Goal: Task Accomplishment & Management: Use online tool/utility

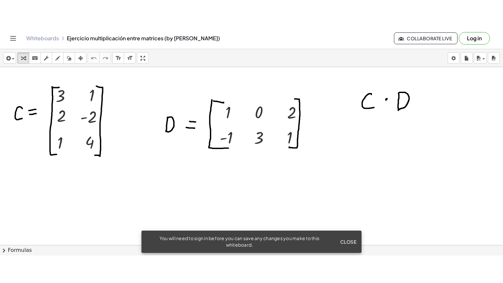
scroll to position [29, 0]
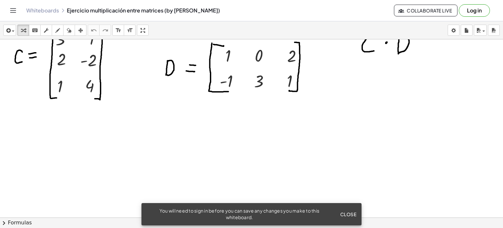
click at [347, 211] on span "Close" at bounding box center [348, 214] width 16 height 6
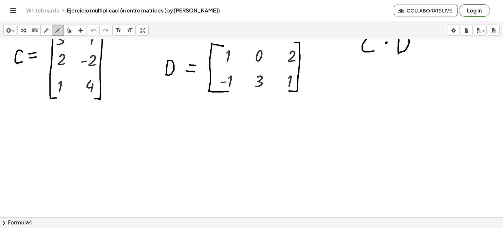
click at [56, 28] on icon "button" at bounding box center [57, 31] width 5 height 8
click at [148, 105] on div at bounding box center [251, 203] width 503 height 386
drag, startPoint x: 121, startPoint y: 121, endPoint x: 160, endPoint y: 125, distance: 39.5
click at [160, 125] on div at bounding box center [251, 203] width 503 height 386
click at [68, 28] on icon "button" at bounding box center [69, 31] width 5 height 8
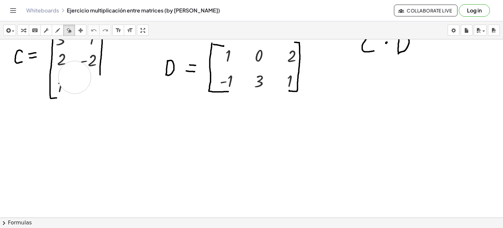
drag, startPoint x: 113, startPoint y: 100, endPoint x: 67, endPoint y: 73, distance: 53.7
click at [67, 73] on div at bounding box center [251, 203] width 503 height 386
click at [55, 28] on div "button" at bounding box center [57, 30] width 9 height 8
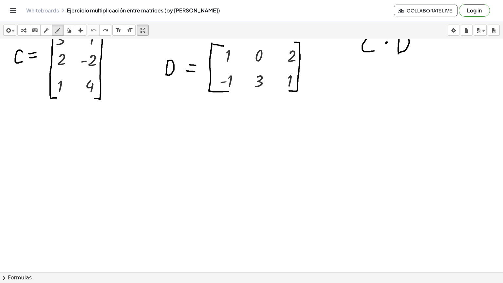
drag, startPoint x: 140, startPoint y: 30, endPoint x: 140, endPoint y: 70, distance: 39.6
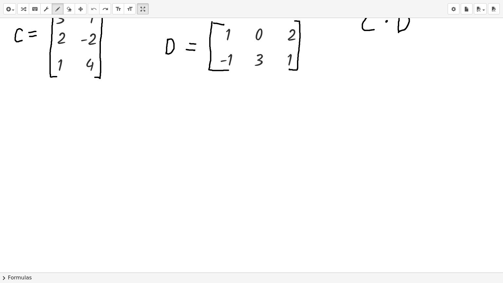
click at [140, 70] on div "insert select one: Math Expression Function Text Youtube Video Graphing Geometr…" at bounding box center [251, 141] width 503 height 283
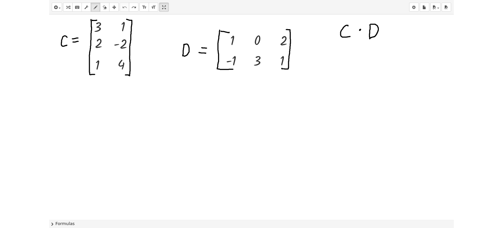
scroll to position [0, 0]
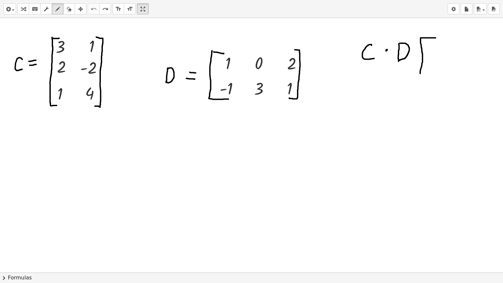
drag, startPoint x: 435, startPoint y: 38, endPoint x: 420, endPoint y: 73, distance: 38.7
click at [420, 73] on div at bounding box center [251, 272] width 503 height 509
drag, startPoint x: 433, startPoint y: 36, endPoint x: 431, endPoint y: 78, distance: 41.9
click at [431, 78] on div at bounding box center [251, 272] width 503 height 509
drag, startPoint x: 430, startPoint y: 40, endPoint x: 434, endPoint y: 45, distance: 6.5
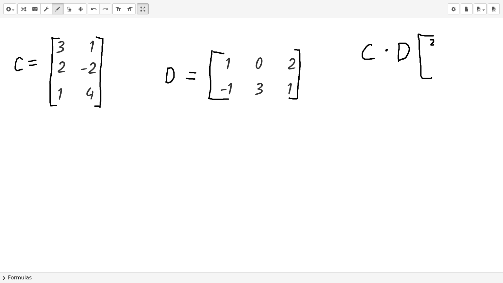
click at [434, 45] on div at bounding box center [251, 272] width 503 height 509
drag, startPoint x: 448, startPoint y: 40, endPoint x: 447, endPoint y: 46, distance: 7.0
click at [447, 46] on div at bounding box center [251, 272] width 503 height 509
click at [447, 38] on div at bounding box center [251, 272] width 503 height 509
click at [91, 8] on icon "undo" at bounding box center [94, 9] width 6 height 8
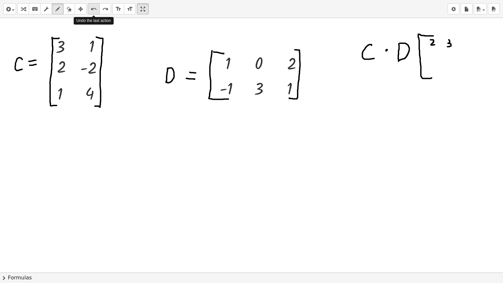
click at [91, 8] on icon "undo" at bounding box center [94, 9] width 6 height 8
click at [449, 36] on div at bounding box center [251, 272] width 503 height 509
click at [91, 7] on icon "undo" at bounding box center [94, 9] width 6 height 8
drag, startPoint x: 444, startPoint y: 37, endPoint x: 444, endPoint y: 44, distance: 7.2
click at [444, 44] on div at bounding box center [251, 272] width 503 height 509
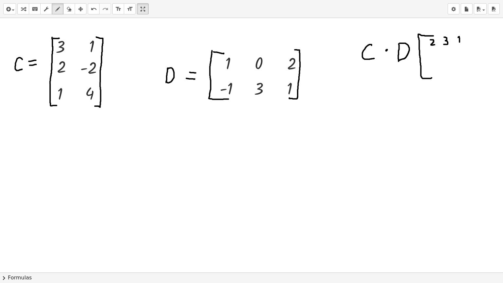
drag, startPoint x: 458, startPoint y: 37, endPoint x: 459, endPoint y: 42, distance: 4.8
click at [459, 42] on div at bounding box center [251, 272] width 503 height 509
drag, startPoint x: 458, startPoint y: 40, endPoint x: 462, endPoint y: 40, distance: 3.6
click at [462, 40] on div at bounding box center [251, 272] width 503 height 509
click at [92, 5] on icon "undo" at bounding box center [94, 9] width 6 height 8
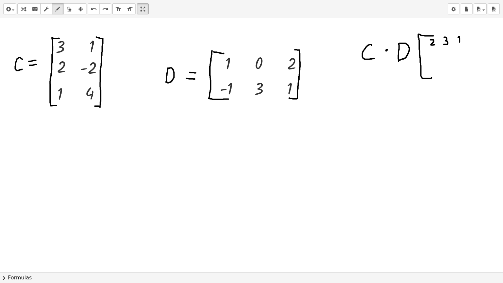
click at [117, 3] on div "insert select one: Math Expression Function Text Youtube Video Graphing Geometr…" at bounding box center [251, 9] width 503 height 18
click at [127, 4] on button "format_size larger" at bounding box center [130, 8] width 12 height 11
click at [115, 8] on icon "format_size" at bounding box center [118, 9] width 6 height 8
click at [95, 9] on icon "undo" at bounding box center [94, 9] width 6 height 8
drag, startPoint x: 458, startPoint y: 39, endPoint x: 464, endPoint y: 45, distance: 8.4
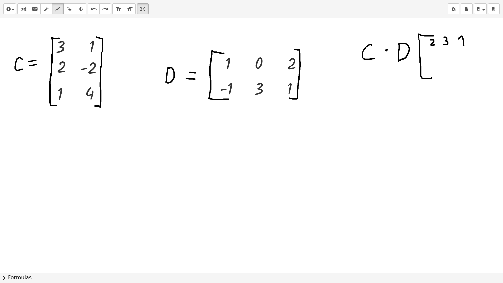
click at [464, 45] on div at bounding box center [251, 272] width 503 height 509
drag, startPoint x: 461, startPoint y: 41, endPoint x: 465, endPoint y: 41, distance: 3.6
click at [465, 41] on div at bounding box center [251, 272] width 503 height 509
drag, startPoint x: 432, startPoint y: 53, endPoint x: 436, endPoint y: 61, distance: 8.6
click at [436, 61] on div at bounding box center [251, 272] width 503 height 509
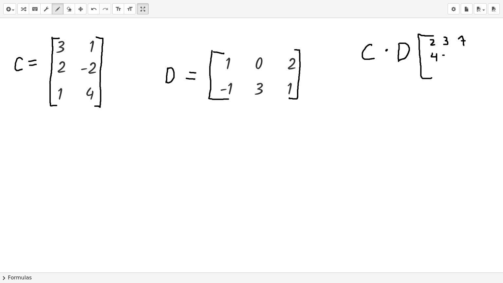
click at [444, 55] on div at bounding box center [251, 272] width 503 height 509
drag, startPoint x: 448, startPoint y: 51, endPoint x: 447, endPoint y: 56, distance: 5.0
click at [447, 56] on div at bounding box center [251, 272] width 503 height 509
drag, startPoint x: 460, startPoint y: 51, endPoint x: 466, endPoint y: 58, distance: 8.6
click at [466, 58] on div at bounding box center [251, 272] width 503 height 509
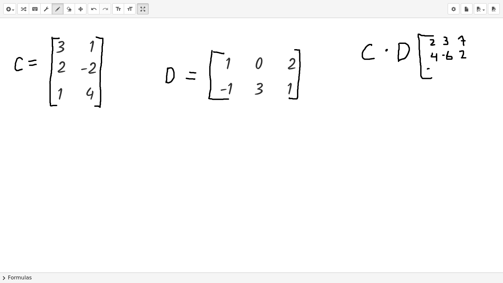
click at [429, 68] on div at bounding box center [251, 272] width 503 height 509
drag, startPoint x: 431, startPoint y: 65, endPoint x: 430, endPoint y: 73, distance: 7.5
click at [430, 73] on div at bounding box center [251, 272] width 503 height 509
drag, startPoint x: 445, startPoint y: 66, endPoint x: 447, endPoint y: 72, distance: 6.1
click at [447, 72] on div at bounding box center [251, 272] width 503 height 509
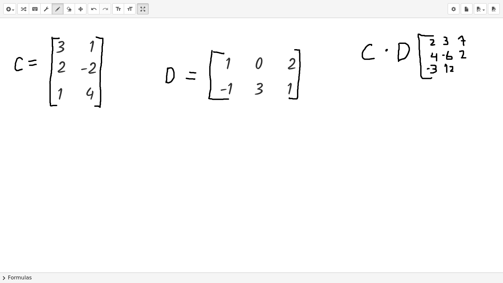
drag, startPoint x: 450, startPoint y: 66, endPoint x: 453, endPoint y: 71, distance: 5.6
click at [453, 71] on div at bounding box center [251, 272] width 503 height 509
drag, startPoint x: 466, startPoint y: 63, endPoint x: 465, endPoint y: 68, distance: 5.2
click at [465, 68] on div at bounding box center [251, 272] width 503 height 509
drag, startPoint x: 460, startPoint y: 30, endPoint x: 469, endPoint y: 72, distance: 43.4
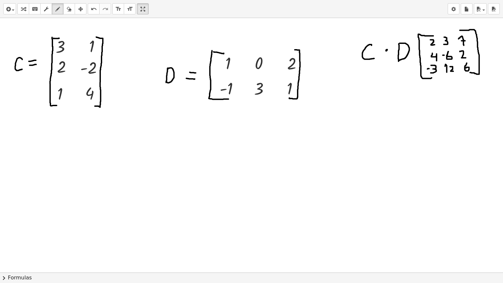
click at [469, 72] on div at bounding box center [251, 272] width 503 height 509
click at [61, 12] on div "button" at bounding box center [57, 9] width 9 height 8
click at [68, 11] on icon "button" at bounding box center [69, 9] width 5 height 8
drag, startPoint x: 447, startPoint y: 143, endPoint x: 450, endPoint y: 136, distance: 8.1
click at [450, 136] on div at bounding box center [251, 272] width 503 height 509
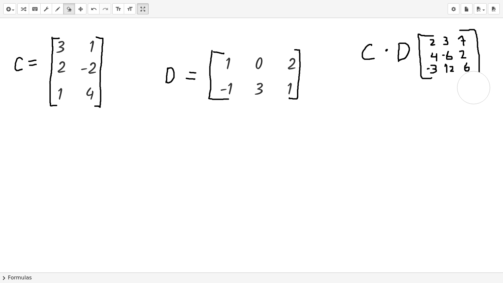
drag, startPoint x: 452, startPoint y: 133, endPoint x: 473, endPoint y: 87, distance: 50.1
click at [473, 87] on div at bounding box center [251, 272] width 503 height 509
click at [54, 9] on div "button" at bounding box center [57, 9] width 9 height 8
drag, startPoint x: 459, startPoint y: 80, endPoint x: 479, endPoint y: 71, distance: 22.0
click at [479, 71] on div at bounding box center [251, 272] width 503 height 509
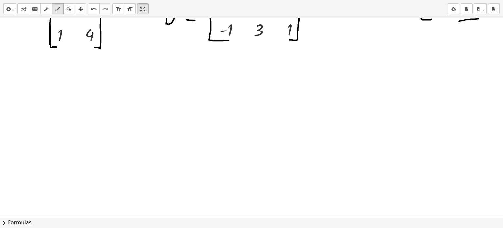
scroll to position [58, 0]
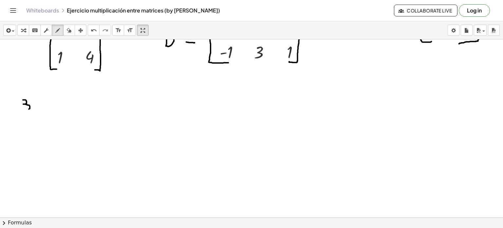
drag, startPoint x: 23, startPoint y: 99, endPoint x: 28, endPoint y: 109, distance: 11.0
click at [28, 109] on div at bounding box center [251, 175] width 503 height 386
click at [91, 32] on icon "undo" at bounding box center [94, 31] width 6 height 8
click at [19, 102] on div at bounding box center [251, 175] width 503 height 386
click at [89, 27] on div "undo" at bounding box center [93, 30] width 9 height 8
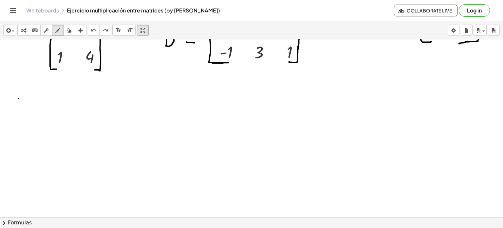
click at [19, 98] on div at bounding box center [251, 175] width 503 height 386
click at [19, 99] on div at bounding box center [251, 175] width 503 height 386
drag, startPoint x: 19, startPoint y: 99, endPoint x: 21, endPoint y: 106, distance: 7.8
click at [21, 106] on div at bounding box center [251, 175] width 503 height 386
click at [30, 100] on div at bounding box center [251, 175] width 503 height 386
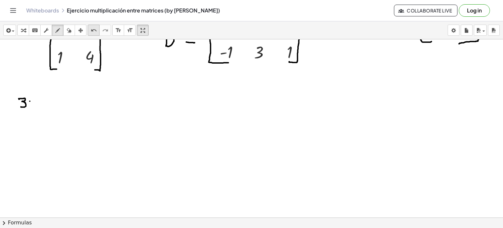
click at [96, 29] on icon "undo" at bounding box center [94, 31] width 6 height 8
click at [96, 26] on div "undo" at bounding box center [93, 30] width 9 height 8
click at [88, 29] on button "undo undo" at bounding box center [94, 30] width 12 height 11
click at [36, 32] on icon "keyboard" at bounding box center [35, 31] width 6 height 8
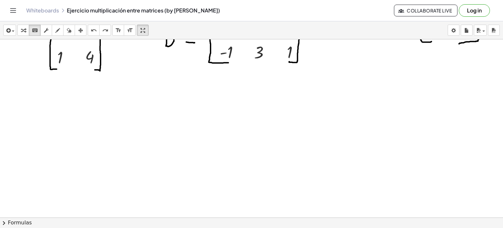
click at [130, 107] on div at bounding box center [251, 175] width 503 height 386
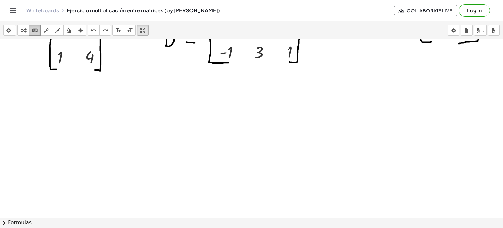
click at [34, 30] on icon "keyboard" at bounding box center [35, 31] width 6 height 8
click at [188, 144] on div at bounding box center [251, 175] width 503 height 386
click at [68, 28] on icon "button" at bounding box center [69, 31] width 5 height 8
drag, startPoint x: 160, startPoint y: 122, endPoint x: 163, endPoint y: 113, distance: 9.1
click at [163, 113] on div at bounding box center [251, 175] width 503 height 386
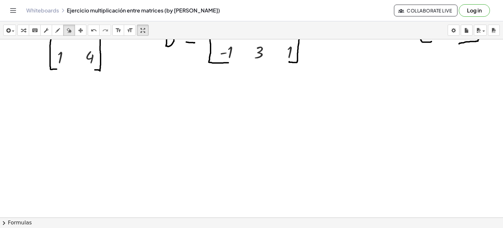
click at [30, 23] on div "insert select one: Math Expression Function Text Youtube Video Graphing Geometr…" at bounding box center [251, 30] width 503 height 18
click at [34, 29] on icon "keyboard" at bounding box center [35, 31] width 6 height 8
drag, startPoint x: 239, startPoint y: 169, endPoint x: 251, endPoint y: 167, distance: 12.2
click at [251, 167] on div at bounding box center [251, 175] width 503 height 386
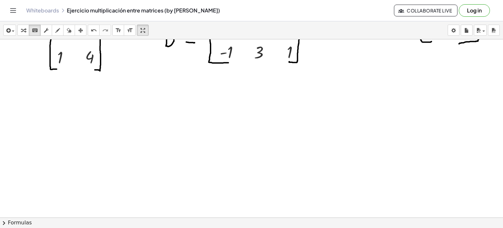
click at [251, 167] on div at bounding box center [251, 175] width 503 height 386
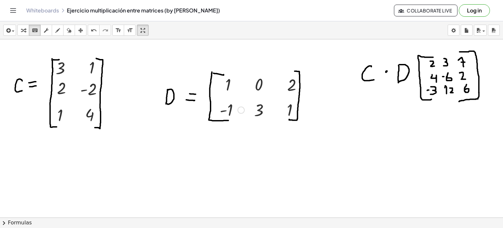
click at [237, 95] on div "1" at bounding box center [231, 84] width 32 height 25
click at [231, 84] on div at bounding box center [234, 84] width 24 height 22
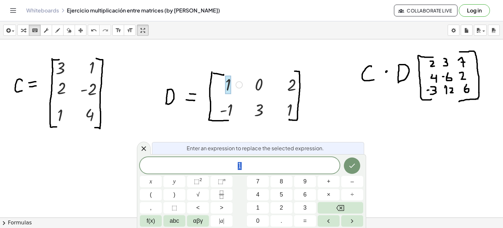
click at [221, 133] on div at bounding box center [251, 232] width 503 height 386
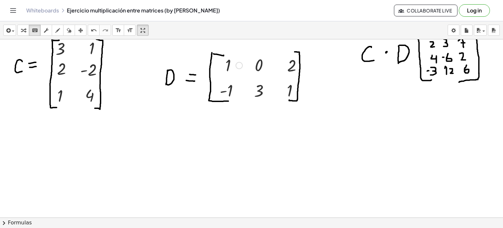
scroll to position [20, 0]
click at [348, 130] on div at bounding box center [251, 213] width 503 height 386
click at [358, 106] on div at bounding box center [251, 213] width 503 height 386
drag, startPoint x: 358, startPoint y: 106, endPoint x: 320, endPoint y: 118, distance: 40.1
click at [320, 118] on div at bounding box center [251, 213] width 503 height 386
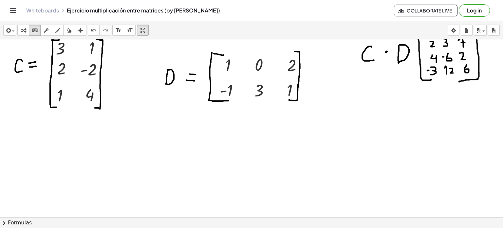
click at [320, 118] on div at bounding box center [251, 213] width 503 height 386
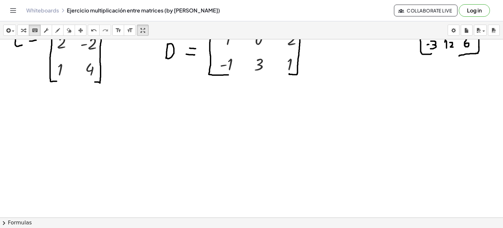
click at [136, 157] on div at bounding box center [251, 187] width 503 height 386
click at [216, 73] on div at bounding box center [215, 63] width 10 height 25
click at [218, 75] on div at bounding box center [215, 63] width 10 height 25
click at [230, 66] on div at bounding box center [226, 64] width 13 height 18
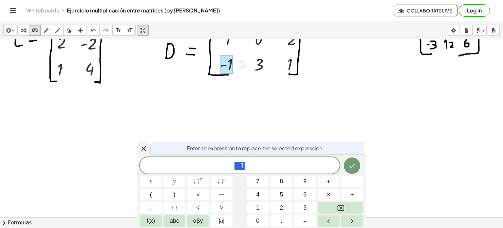
click at [222, 165] on span "− 1" at bounding box center [240, 165] width 200 height 9
click at [349, 169] on icon "Done" at bounding box center [352, 165] width 8 height 8
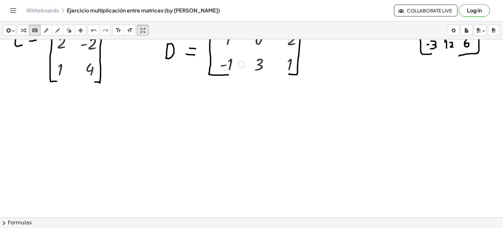
click at [257, 160] on div at bounding box center [251, 187] width 503 height 386
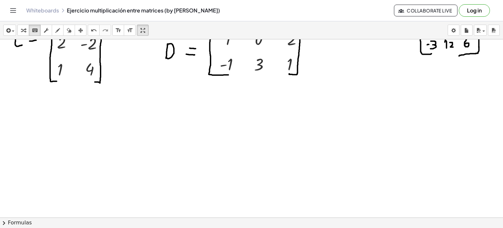
click at [257, 160] on div at bounding box center [251, 187] width 503 height 386
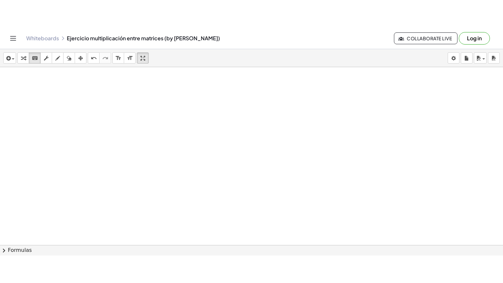
scroll to position [512, 0]
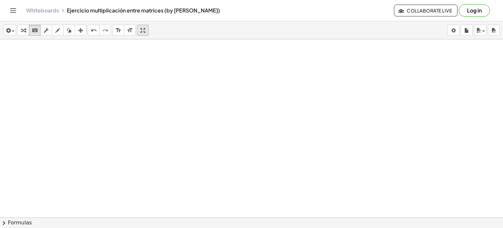
click at [143, 27] on icon "button" at bounding box center [142, 31] width 5 height 8
drag, startPoint x: 144, startPoint y: 30, endPoint x: 144, endPoint y: 70, distance: 39.6
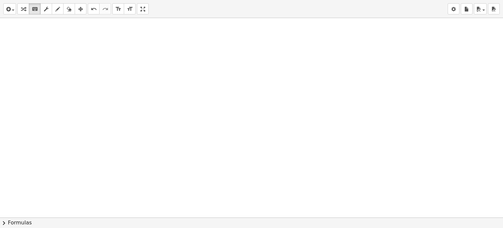
click at [144, 70] on div "insert select one: Math Expression Function Text Youtube Video Graphing Geometr…" at bounding box center [251, 114] width 503 height 228
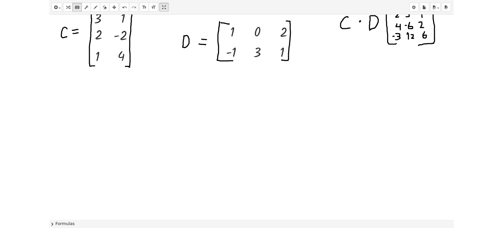
scroll to position [0, 0]
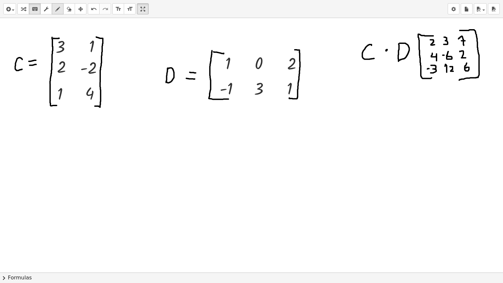
click at [62, 9] on div "button" at bounding box center [57, 9] width 9 height 8
click at [32, 9] on icon "keyboard" at bounding box center [35, 9] width 6 height 8
click at [118, 166] on div at bounding box center [251, 272] width 503 height 509
click at [30, 227] on div at bounding box center [251, 272] width 503 height 509
click at [19, 227] on button "chevron_right Formulas" at bounding box center [251, 277] width 503 height 10
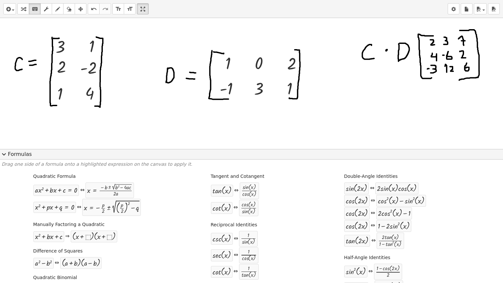
click at [189, 105] on div at bounding box center [251, 272] width 503 height 509
click at [8, 153] on span "expand_more" at bounding box center [4, 154] width 8 height 8
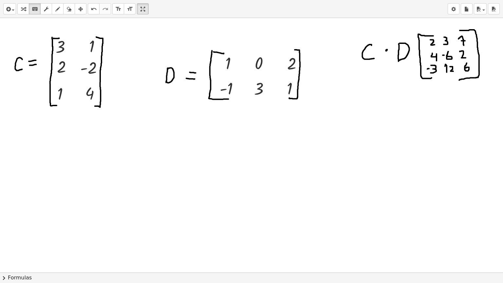
click at [85, 155] on div at bounding box center [251, 272] width 503 height 509
click at [308, 227] on div at bounding box center [251, 272] width 503 height 509
drag, startPoint x: 308, startPoint y: 230, endPoint x: 298, endPoint y: 283, distance: 52.9
click at [298, 227] on button "chevron_right Formulas" at bounding box center [251, 277] width 503 height 10
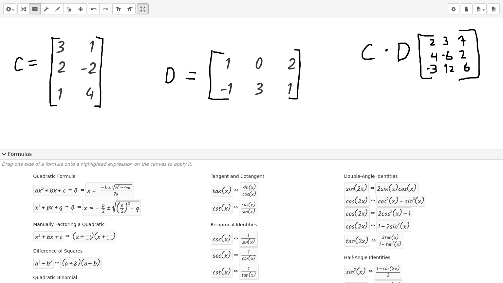
click at [298, 227] on div "Quadratic Formula + · a · x 2 + · b · x + c = 0 ⇔ x = · ( − b ± 2 √ ( + b 2 − ·…" at bounding box center [252, 279] width 500 height 216
click at [236, 105] on div at bounding box center [251, 272] width 503 height 509
click at [15, 149] on button "expand_more Formulas" at bounding box center [251, 154] width 503 height 10
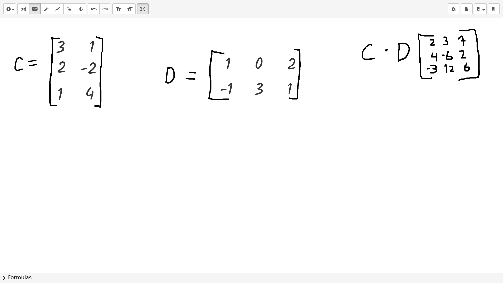
click at [50, 142] on div at bounding box center [251, 272] width 503 height 509
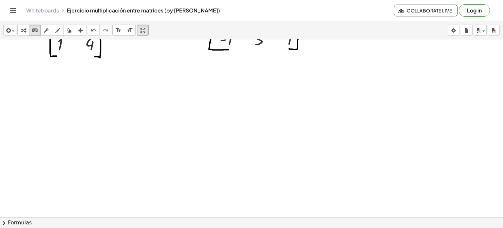
scroll to position [71, 0]
click at [62, 29] on button "draw" at bounding box center [58, 30] width 12 height 11
click at [12, 82] on div at bounding box center [251, 146] width 503 height 356
click at [12, 83] on div at bounding box center [251, 146] width 503 height 356
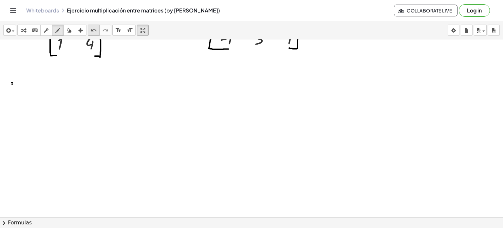
click at [93, 34] on icon "undo" at bounding box center [94, 31] width 6 height 8
click at [93, 28] on icon "undo" at bounding box center [94, 31] width 6 height 8
drag, startPoint x: 13, startPoint y: 76, endPoint x: 17, endPoint y: 81, distance: 6.7
click at [17, 81] on div at bounding box center [251, 146] width 503 height 356
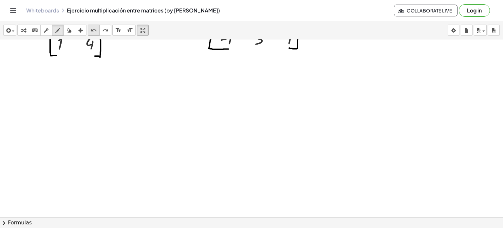
click at [92, 30] on icon "undo" at bounding box center [94, 31] width 6 height 8
drag, startPoint x: 13, startPoint y: 82, endPoint x: 14, endPoint y: 90, distance: 8.0
click at [14, 90] on div at bounding box center [251, 146] width 503 height 356
click at [25, 83] on div at bounding box center [251, 146] width 503 height 356
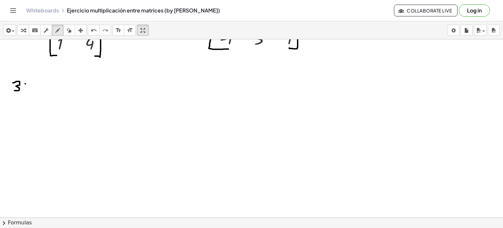
click at [25, 83] on div at bounding box center [251, 146] width 503 height 356
click at [88, 29] on button "undo undo" at bounding box center [94, 30] width 12 height 11
click at [26, 83] on div at bounding box center [251, 146] width 503 height 356
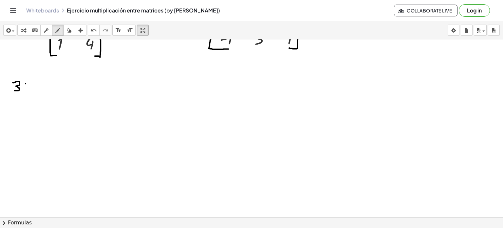
click at [26, 82] on div at bounding box center [251, 146] width 503 height 356
drag, startPoint x: 30, startPoint y: 84, endPoint x: 33, endPoint y: 90, distance: 6.6
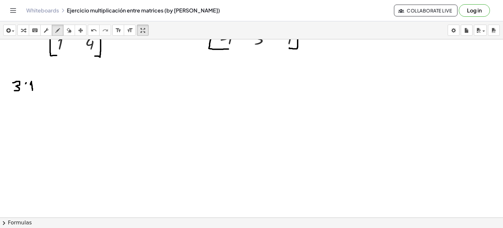
click at [33, 90] on div at bounding box center [251, 146] width 503 height 356
click at [88, 29] on button "undo undo" at bounding box center [94, 30] width 12 height 11
click at [34, 80] on div at bounding box center [251, 146] width 503 height 356
drag, startPoint x: 35, startPoint y: 78, endPoint x: 35, endPoint y: 87, distance: 8.8
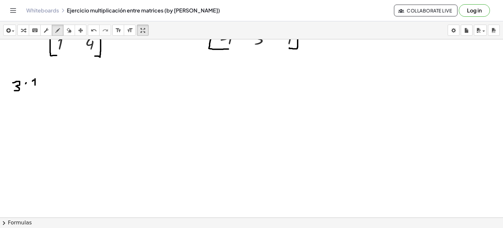
click at [35, 87] on div at bounding box center [251, 146] width 503 height 356
click at [94, 25] on button "undo undo" at bounding box center [94, 30] width 12 height 11
click at [91, 27] on icon "undo" at bounding box center [94, 31] width 6 height 8
drag, startPoint x: 31, startPoint y: 82, endPoint x: 36, endPoint y: 89, distance: 7.8
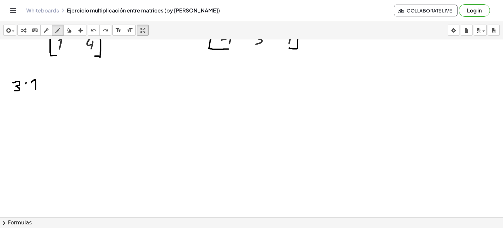
click at [36, 89] on div at bounding box center [251, 146] width 503 height 356
drag, startPoint x: 43, startPoint y: 77, endPoint x: 43, endPoint y: 87, distance: 10.1
click at [43, 87] on div at bounding box center [251, 146] width 503 height 356
click at [41, 84] on div at bounding box center [251, 146] width 503 height 356
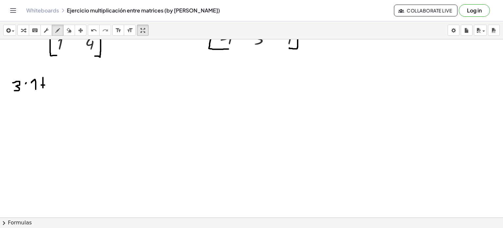
drag, startPoint x: 41, startPoint y: 84, endPoint x: 45, endPoint y: 84, distance: 3.9
click at [45, 84] on div at bounding box center [251, 146] width 503 height 356
click at [97, 31] on div "undo" at bounding box center [93, 30] width 9 height 8
drag, startPoint x: 40, startPoint y: 80, endPoint x: 46, endPoint y: 80, distance: 6.2
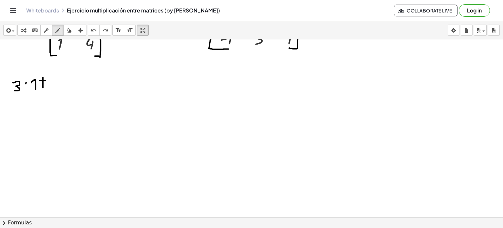
click at [46, 80] on div at bounding box center [251, 146] width 503 height 356
drag, startPoint x: 50, startPoint y: 80, endPoint x: 53, endPoint y: 86, distance: 7.6
click at [53, 86] on div at bounding box center [251, 146] width 503 height 356
drag, startPoint x: 59, startPoint y: 74, endPoint x: 60, endPoint y: 86, distance: 11.5
click at [60, 86] on div at bounding box center [251, 146] width 503 height 356
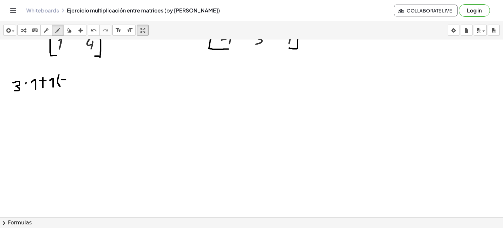
drag, startPoint x: 62, startPoint y: 79, endPoint x: 65, endPoint y: 79, distance: 3.9
click at [65, 79] on div at bounding box center [251, 146] width 503 height 356
drag, startPoint x: 69, startPoint y: 78, endPoint x: 73, endPoint y: 83, distance: 6.4
click at [73, 83] on div at bounding box center [251, 146] width 503 height 356
drag, startPoint x: 77, startPoint y: 72, endPoint x: 75, endPoint y: 87, distance: 14.8
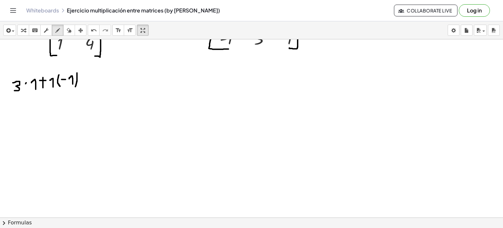
click at [75, 87] on div at bounding box center [251, 146] width 503 height 356
click at [92, 29] on icon "undo" at bounding box center [94, 31] width 6 height 8
drag, startPoint x: 75, startPoint y: 72, endPoint x: 76, endPoint y: 85, distance: 13.4
click at [76, 85] on div at bounding box center [251, 146] width 503 height 356
drag, startPoint x: 27, startPoint y: 98, endPoint x: 26, endPoint y: 107, distance: 9.5
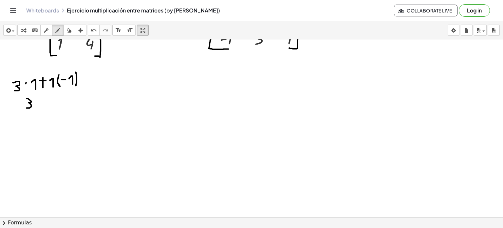
click at [26, 107] on div at bounding box center [251, 146] width 503 height 356
drag, startPoint x: 37, startPoint y: 97, endPoint x: 36, endPoint y: 108, distance: 11.1
click at [36, 108] on div at bounding box center [251, 146] width 503 height 356
drag, startPoint x: 34, startPoint y: 102, endPoint x: 37, endPoint y: 102, distance: 3.3
click at [37, 102] on div at bounding box center [251, 146] width 503 height 356
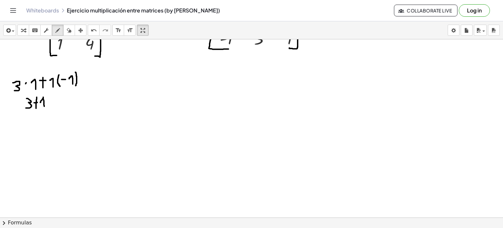
drag, startPoint x: 40, startPoint y: 102, endPoint x: 44, endPoint y: 107, distance: 6.3
click at [44, 107] on div at bounding box center [251, 146] width 503 height 356
drag, startPoint x: 51, startPoint y: 91, endPoint x: 51, endPoint y: 108, distance: 16.4
click at [51, 108] on div at bounding box center [251, 146] width 503 height 356
click at [94, 31] on icon "undo" at bounding box center [94, 31] width 6 height 8
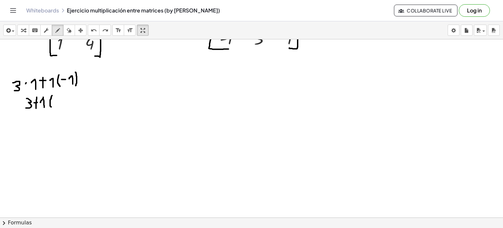
drag, startPoint x: 52, startPoint y: 95, endPoint x: 52, endPoint y: 107, distance: 12.1
click at [52, 107] on div at bounding box center [251, 146] width 503 height 356
click at [58, 100] on div at bounding box center [251, 146] width 503 height 356
drag, startPoint x: 61, startPoint y: 98, endPoint x: 65, endPoint y: 104, distance: 7.6
click at [65, 104] on div at bounding box center [251, 146] width 503 height 356
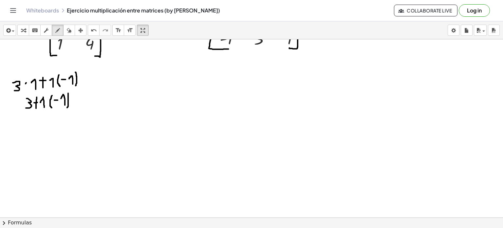
drag, startPoint x: 68, startPoint y: 93, endPoint x: 67, endPoint y: 107, distance: 14.4
click at [67, 107] on div at bounding box center [251, 146] width 503 height 356
click at [93, 34] on icon "undo" at bounding box center [94, 31] width 6 height 8
click at [91, 29] on icon "undo" at bounding box center [94, 31] width 6 height 8
drag, startPoint x: 60, startPoint y: 98, endPoint x: 63, endPoint y: 103, distance: 6.4
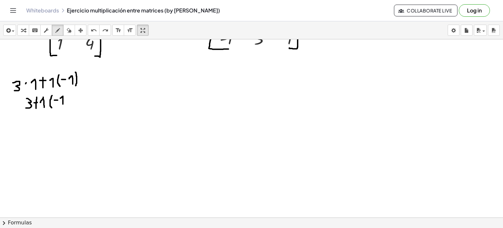
click at [63, 103] on div at bounding box center [251, 146] width 503 height 356
drag, startPoint x: 66, startPoint y: 92, endPoint x: 66, endPoint y: 106, distance: 14.4
click at [66, 106] on div at bounding box center [251, 146] width 503 height 356
drag, startPoint x: 29, startPoint y: 122, endPoint x: 29, endPoint y: 130, distance: 7.9
click at [29, 130] on div at bounding box center [251, 146] width 503 height 356
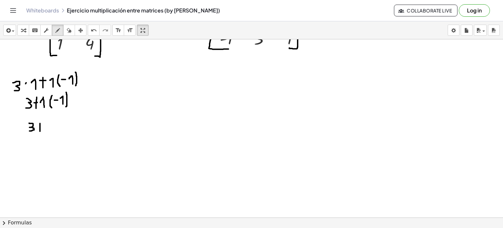
drag, startPoint x: 40, startPoint y: 123, endPoint x: 40, endPoint y: 131, distance: 8.2
click at [40, 131] on div at bounding box center [251, 146] width 503 height 356
drag, startPoint x: 38, startPoint y: 127, endPoint x: 42, endPoint y: 127, distance: 4.6
click at [42, 127] on div at bounding box center [251, 146] width 503 height 356
drag, startPoint x: 46, startPoint y: 125, endPoint x: 50, endPoint y: 130, distance: 6.3
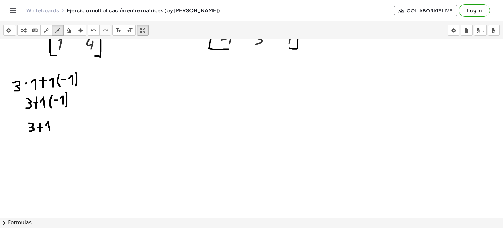
click at [50, 130] on div at bounding box center [251, 146] width 503 height 356
click at [94, 27] on icon "undo" at bounding box center [94, 31] width 6 height 8
drag, startPoint x: 46, startPoint y: 123, endPoint x: 51, endPoint y: 131, distance: 8.9
click at [51, 131] on div at bounding box center [251, 146] width 503 height 356
click at [93, 31] on icon "undo" at bounding box center [94, 31] width 6 height 8
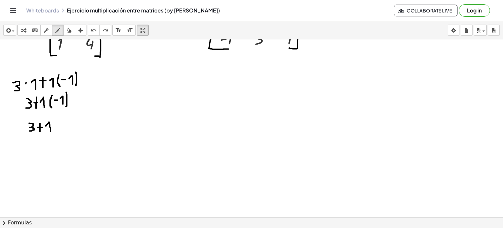
drag, startPoint x: 46, startPoint y: 125, endPoint x: 50, endPoint y: 131, distance: 7.2
click at [50, 131] on div at bounding box center [251, 146] width 503 height 356
click at [91, 33] on icon "undo" at bounding box center [94, 31] width 6 height 8
drag, startPoint x: 45, startPoint y: 125, endPoint x: 49, endPoint y: 131, distance: 7.4
click at [49, 131] on div at bounding box center [251, 146] width 503 height 356
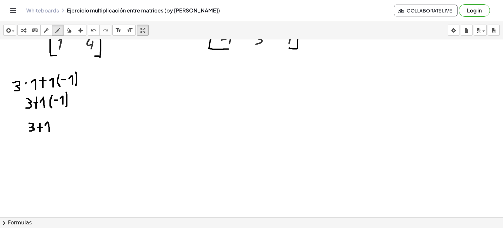
click at [53, 125] on div at bounding box center [251, 146] width 503 height 356
drag, startPoint x: 56, startPoint y: 125, endPoint x: 61, endPoint y: 125, distance: 4.3
click at [61, 125] on div at bounding box center [251, 146] width 503 height 356
drag, startPoint x: 64, startPoint y: 121, endPoint x: 68, endPoint y: 129, distance: 9.2
click at [68, 129] on div at bounding box center [251, 146] width 503 height 356
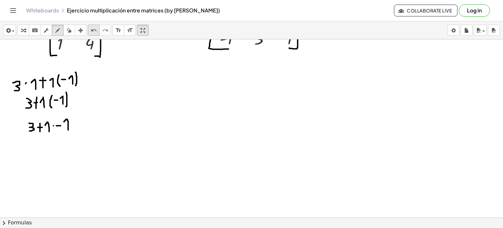
click at [96, 34] on icon "undo" at bounding box center [94, 31] width 6 height 8
drag, startPoint x: 64, startPoint y: 121, endPoint x: 67, endPoint y: 128, distance: 7.3
click at [67, 128] on div at bounding box center [251, 146] width 503 height 356
drag, startPoint x: 34, startPoint y: 141, endPoint x: 34, endPoint y: 149, distance: 7.9
click at [34, 149] on div at bounding box center [251, 146] width 503 height 356
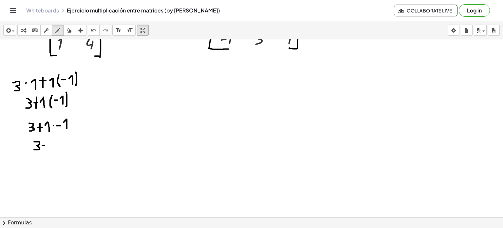
drag, startPoint x: 43, startPoint y: 145, endPoint x: 46, endPoint y: 145, distance: 3.9
click at [46, 145] on div at bounding box center [251, 146] width 503 height 356
drag, startPoint x: 50, startPoint y: 143, endPoint x: 52, endPoint y: 149, distance: 6.7
click at [52, 149] on div at bounding box center [251, 146] width 503 height 356
click at [91, 29] on icon "undo" at bounding box center [94, 31] width 6 height 8
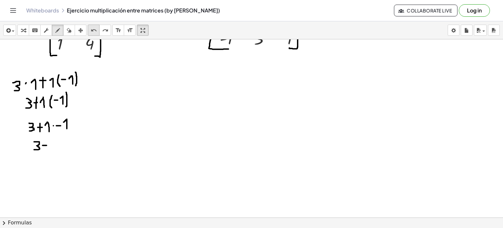
click at [97, 32] on div "undo" at bounding box center [93, 30] width 9 height 8
drag, startPoint x: 42, startPoint y: 143, endPoint x: 47, endPoint y: 143, distance: 5.9
click at [47, 143] on div at bounding box center [251, 146] width 503 height 356
drag, startPoint x: 45, startPoint y: 139, endPoint x: 45, endPoint y: 146, distance: 7.5
click at [45, 146] on div at bounding box center [251, 146] width 503 height 356
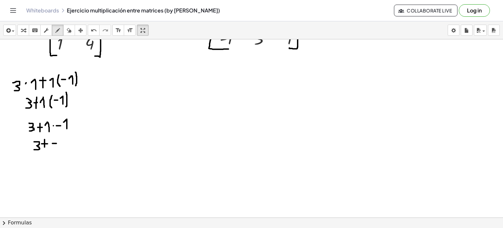
drag, startPoint x: 52, startPoint y: 143, endPoint x: 57, endPoint y: 143, distance: 4.9
click at [57, 143] on div at bounding box center [251, 146] width 503 height 356
drag, startPoint x: 61, startPoint y: 142, endPoint x: 64, endPoint y: 149, distance: 7.2
click at [64, 149] on div at bounding box center [251, 146] width 503 height 356
drag, startPoint x: 39, startPoint y: 161, endPoint x: 39, endPoint y: 171, distance: 9.8
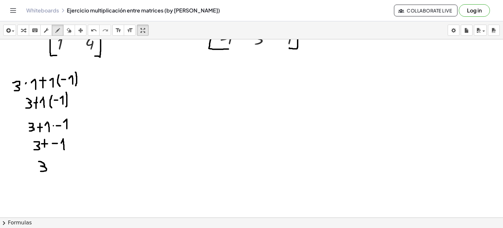
click at [39, 171] on div at bounding box center [251, 146] width 503 height 356
drag, startPoint x: 48, startPoint y: 165, endPoint x: 53, endPoint y: 165, distance: 4.6
click at [53, 165] on div at bounding box center [251, 146] width 503 height 356
drag, startPoint x: 57, startPoint y: 162, endPoint x: 60, endPoint y: 169, distance: 7.6
click at [60, 169] on div at bounding box center [251, 146] width 503 height 356
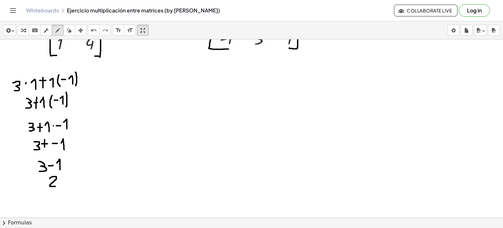
drag, startPoint x: 50, startPoint y: 178, endPoint x: 58, endPoint y: 186, distance: 11.1
click at [58, 186] on div at bounding box center [251, 146] width 503 height 356
drag, startPoint x: 115, startPoint y: 75, endPoint x: 116, endPoint y: 79, distance: 4.0
click at [116, 79] on div at bounding box center [251, 146] width 503 height 356
click at [92, 30] on icon "undo" at bounding box center [94, 31] width 6 height 8
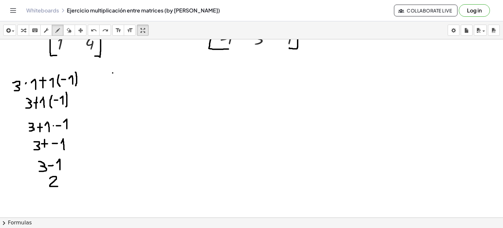
click at [113, 72] on div at bounding box center [251, 146] width 503 height 356
click at [97, 30] on div "undo" at bounding box center [93, 30] width 9 height 8
click at [107, 73] on div at bounding box center [251, 146] width 503 height 356
click at [108, 74] on div at bounding box center [251, 146] width 503 height 356
click at [94, 31] on icon "undo" at bounding box center [94, 31] width 6 height 8
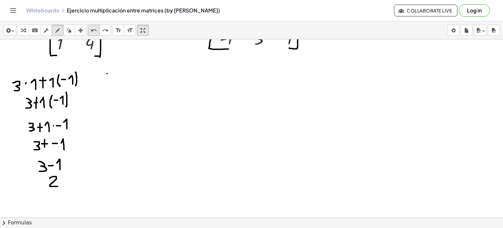
click at [95, 28] on icon "undo" at bounding box center [94, 31] width 6 height 8
click at [105, 72] on div at bounding box center [251, 146] width 503 height 356
drag, startPoint x: 105, startPoint y: 72, endPoint x: 107, endPoint y: 78, distance: 6.3
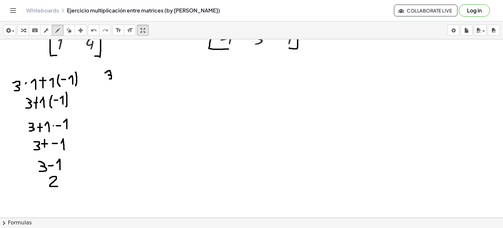
click at [107, 78] on div at bounding box center [251, 146] width 503 height 356
click at [116, 74] on div at bounding box center [251, 146] width 503 height 356
click at [125, 67] on div at bounding box center [251, 146] width 503 height 356
click at [94, 32] on icon "undo" at bounding box center [94, 31] width 6 height 8
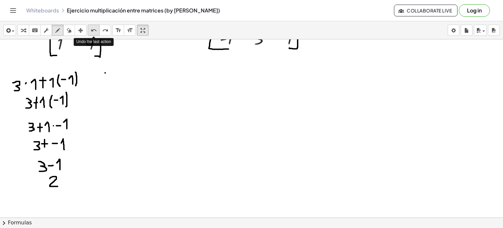
click at [94, 32] on icon "undo" at bounding box center [94, 31] width 6 height 8
click at [92, 29] on icon "undo" at bounding box center [94, 31] width 6 height 8
click at [93, 29] on icon "undo" at bounding box center [94, 31] width 6 height 8
click at [106, 72] on div at bounding box center [251, 146] width 503 height 356
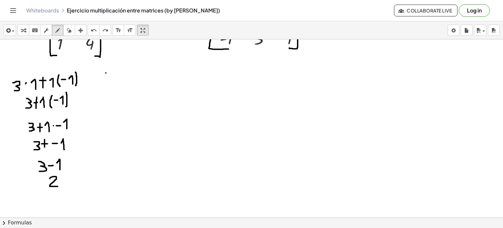
click at [106, 72] on div at bounding box center [251, 146] width 503 height 356
click at [95, 34] on button "undo undo" at bounding box center [94, 30] width 12 height 11
click at [94, 30] on icon "undo" at bounding box center [94, 31] width 6 height 8
drag, startPoint x: 102, startPoint y: 70, endPoint x: 104, endPoint y: 79, distance: 9.1
click at [104, 79] on div at bounding box center [251, 146] width 503 height 356
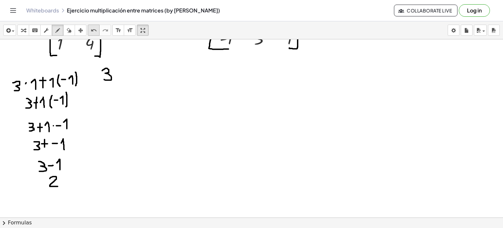
click at [97, 31] on div "undo" at bounding box center [93, 30] width 9 height 8
drag, startPoint x: 113, startPoint y: 72, endPoint x: 112, endPoint y: 77, distance: 5.7
click at [112, 77] on div at bounding box center [251, 146] width 503 height 356
click at [122, 73] on div at bounding box center [251, 146] width 503 height 356
drag, startPoint x: 128, startPoint y: 70, endPoint x: 128, endPoint y: 76, distance: 5.6
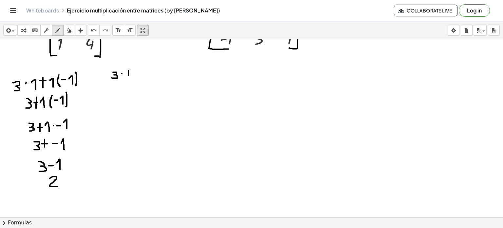
click at [128, 76] on div at bounding box center [251, 146] width 503 height 356
click at [96, 28] on icon "undo" at bounding box center [94, 31] width 6 height 8
click at [128, 70] on div at bounding box center [251, 146] width 503 height 356
drag, startPoint x: 139, startPoint y: 68, endPoint x: 139, endPoint y: 77, distance: 9.5
click at [139, 77] on div at bounding box center [251, 146] width 503 height 356
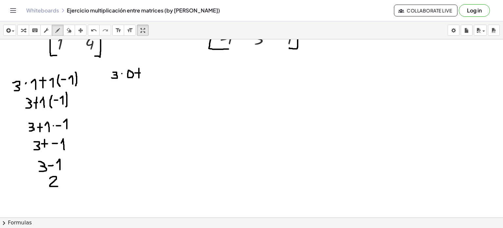
drag, startPoint x: 135, startPoint y: 72, endPoint x: 141, endPoint y: 73, distance: 6.6
click at [141, 73] on div at bounding box center [251, 146] width 503 height 356
drag, startPoint x: 145, startPoint y: 72, endPoint x: 148, endPoint y: 77, distance: 5.6
click at [148, 77] on div at bounding box center [251, 146] width 503 height 356
click at [152, 72] on div at bounding box center [251, 146] width 503 height 356
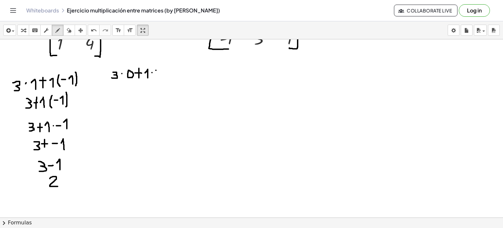
drag, startPoint x: 156, startPoint y: 70, endPoint x: 159, endPoint y: 69, distance: 3.4
click at [159, 69] on div at bounding box center [251, 146] width 503 height 356
drag, startPoint x: 159, startPoint y: 69, endPoint x: 157, endPoint y: 72, distance: 3.5
click at [157, 72] on div at bounding box center [251, 146] width 503 height 356
click at [97, 28] on icon "undo" at bounding box center [94, 31] width 6 height 8
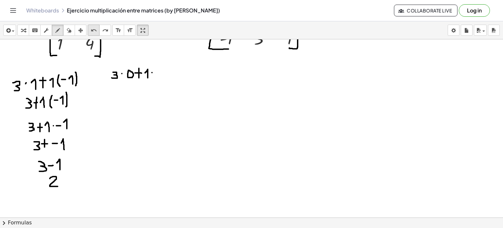
click at [99, 29] on button "undo undo" at bounding box center [94, 30] width 12 height 11
drag, startPoint x: 156, startPoint y: 68, endPoint x: 157, endPoint y: 76, distance: 7.9
click at [157, 76] on div at bounding box center [251, 146] width 503 height 356
click at [92, 28] on icon "undo" at bounding box center [94, 31] width 6 height 8
click at [155, 69] on div at bounding box center [251, 146] width 503 height 356
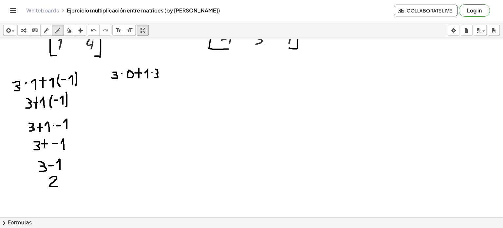
drag, startPoint x: 155, startPoint y: 69, endPoint x: 155, endPoint y: 77, distance: 8.2
click at [155, 77] on div at bounding box center [251, 146] width 503 height 356
drag, startPoint x: 124, startPoint y: 85, endPoint x: 123, endPoint y: 89, distance: 4.0
click at [123, 89] on div at bounding box center [251, 146] width 503 height 356
drag, startPoint x: 123, startPoint y: 89, endPoint x: 128, endPoint y: 90, distance: 5.7
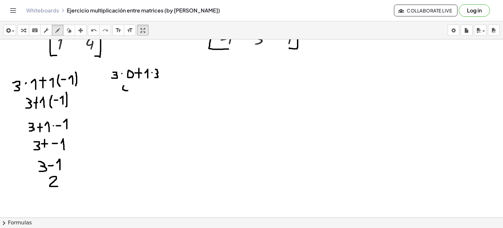
click at [128, 90] on div at bounding box center [251, 146] width 503 height 356
click at [96, 30] on icon "undo" at bounding box center [94, 31] width 6 height 8
click at [92, 30] on icon "undo" at bounding box center [94, 31] width 6 height 8
click at [121, 87] on div at bounding box center [251, 146] width 503 height 356
click at [95, 32] on icon "undo" at bounding box center [94, 31] width 6 height 8
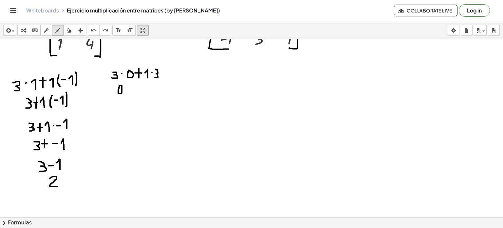
click at [119, 85] on div at bounding box center [251, 146] width 503 height 356
drag, startPoint x: 127, startPoint y: 82, endPoint x: 127, endPoint y: 93, distance: 10.8
click at [127, 93] on div at bounding box center [251, 146] width 503 height 356
click at [128, 87] on div at bounding box center [251, 146] width 503 height 356
drag, startPoint x: 132, startPoint y: 85, endPoint x: 136, endPoint y: 91, distance: 7.1
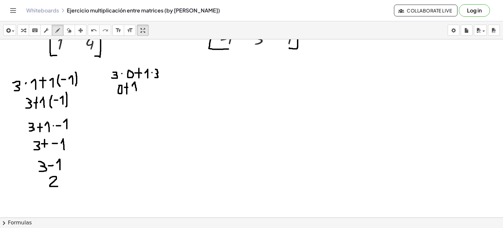
click at [136, 91] on div at bounding box center [251, 146] width 503 height 356
click at [93, 30] on icon "undo" at bounding box center [94, 31] width 6 height 8
drag, startPoint x: 131, startPoint y: 85, endPoint x: 135, endPoint y: 93, distance: 8.6
click at [135, 93] on div at bounding box center [251, 146] width 503 height 356
click at [140, 86] on div at bounding box center [251, 146] width 503 height 356
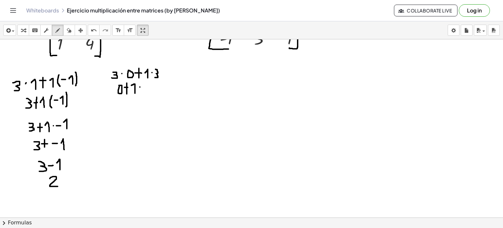
click at [144, 85] on div at bounding box center [251, 146] width 503 height 356
click at [147, 84] on div at bounding box center [251, 146] width 503 height 356
click at [95, 31] on icon "undo" at bounding box center [94, 31] width 6 height 8
click at [94, 31] on icon "undo" at bounding box center [94, 31] width 6 height 8
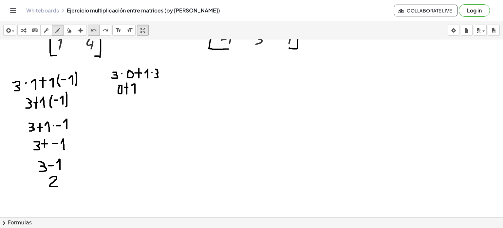
click at [93, 30] on icon "undo" at bounding box center [94, 31] width 6 height 8
click at [121, 86] on div at bounding box center [251, 146] width 503 height 356
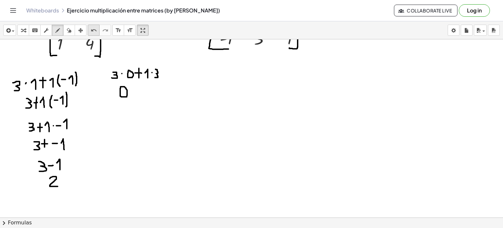
click at [96, 34] on icon "undo" at bounding box center [94, 31] width 6 height 8
drag, startPoint x: 120, startPoint y: 89, endPoint x: 119, endPoint y: 96, distance: 6.9
click at [119, 96] on div at bounding box center [251, 146] width 503 height 356
click at [119, 94] on div at bounding box center [251, 146] width 503 height 356
click at [91, 25] on button "undo undo" at bounding box center [94, 30] width 12 height 11
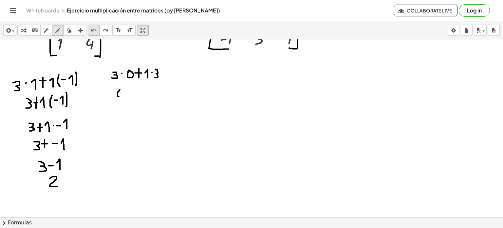
click at [90, 29] on div "undo" at bounding box center [93, 30] width 9 height 8
click at [120, 87] on div at bounding box center [251, 146] width 503 height 356
click at [98, 32] on button "undo undo" at bounding box center [94, 30] width 12 height 11
click at [121, 89] on div at bounding box center [251, 146] width 503 height 356
click at [92, 32] on icon "undo" at bounding box center [94, 31] width 6 height 8
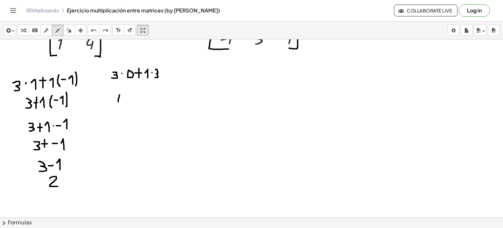
drag, startPoint x: 119, startPoint y: 94, endPoint x: 119, endPoint y: 104, distance: 10.2
click at [119, 104] on div at bounding box center [251, 146] width 503 height 356
click at [95, 28] on icon "undo" at bounding box center [94, 31] width 6 height 8
drag, startPoint x: 123, startPoint y: 89, endPoint x: 122, endPoint y: 97, distance: 7.6
click at [122, 97] on div at bounding box center [251, 146] width 503 height 356
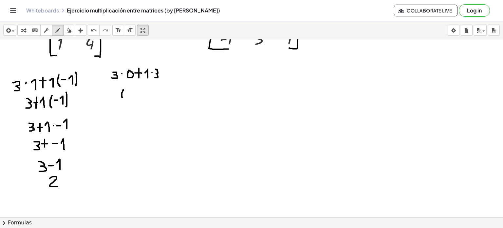
click at [122, 97] on div at bounding box center [251, 146] width 503 height 356
click at [94, 33] on icon "undo" at bounding box center [94, 31] width 6 height 8
click at [92, 29] on icon "undo" at bounding box center [94, 31] width 6 height 8
click at [119, 88] on div at bounding box center [251, 146] width 503 height 356
click at [94, 32] on icon "undo" at bounding box center [94, 31] width 6 height 8
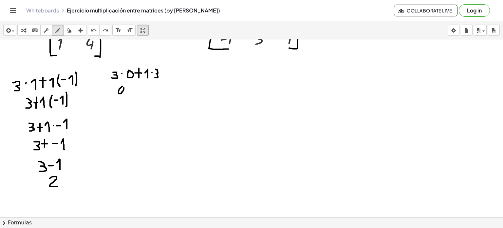
click at [123, 86] on div at bounding box center [251, 146] width 503 height 356
click at [98, 33] on div "undo" at bounding box center [93, 30] width 9 height 8
click at [117, 88] on div at bounding box center [251, 146] width 503 height 356
drag, startPoint x: 127, startPoint y: 86, endPoint x: 126, endPoint y: 96, distance: 9.8
click at [126, 96] on div at bounding box center [251, 146] width 503 height 356
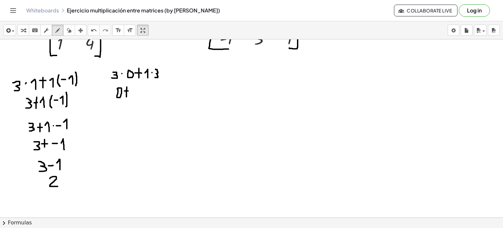
drag, startPoint x: 124, startPoint y: 90, endPoint x: 128, endPoint y: 90, distance: 3.6
click at [128, 90] on div at bounding box center [251, 146] width 503 height 356
drag, startPoint x: 131, startPoint y: 90, endPoint x: 135, endPoint y: 97, distance: 7.8
click at [135, 97] on div at bounding box center [251, 146] width 503 height 356
click at [95, 31] on icon "undo" at bounding box center [94, 31] width 6 height 8
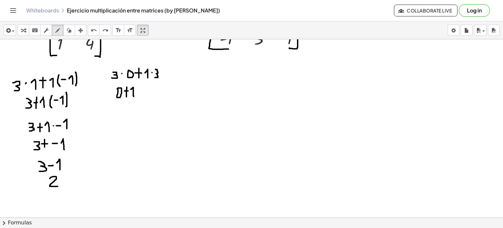
drag, startPoint x: 131, startPoint y: 89, endPoint x: 134, endPoint y: 97, distance: 8.8
click at [134, 97] on div at bounding box center [251, 146] width 503 height 356
click at [137, 91] on div at bounding box center [251, 146] width 503 height 356
drag, startPoint x: 142, startPoint y: 87, endPoint x: 144, endPoint y: 95, distance: 8.0
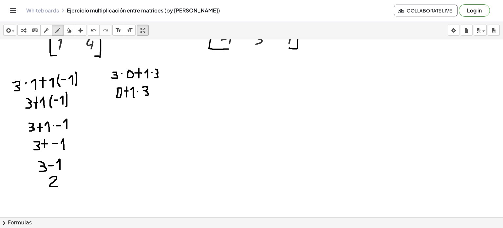
click at [144, 95] on div at bounding box center [251, 146] width 503 height 356
click at [124, 109] on div at bounding box center [251, 146] width 503 height 356
drag, startPoint x: 134, startPoint y: 105, endPoint x: 135, endPoint y: 116, distance: 10.8
click at [135, 116] on div at bounding box center [251, 146] width 503 height 356
drag, startPoint x: 132, startPoint y: 111, endPoint x: 136, endPoint y: 111, distance: 4.3
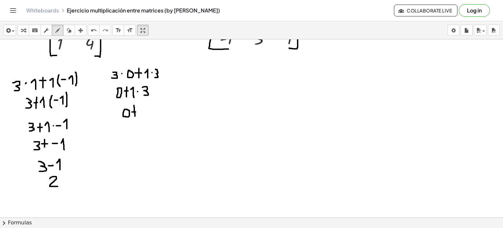
click at [136, 111] on div at bounding box center [251, 146] width 503 height 356
drag, startPoint x: 141, startPoint y: 108, endPoint x: 139, endPoint y: 117, distance: 9.4
click at [139, 117] on div at bounding box center [251, 146] width 503 height 356
click at [97, 31] on icon "undo" at bounding box center [94, 31] width 6 height 8
click at [139, 107] on div at bounding box center [251, 146] width 503 height 356
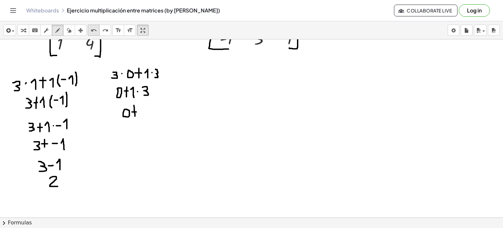
click at [96, 29] on icon "undo" at bounding box center [94, 31] width 6 height 8
click at [142, 107] on div at bounding box center [251, 146] width 503 height 356
click at [97, 29] on div "undo" at bounding box center [93, 30] width 9 height 8
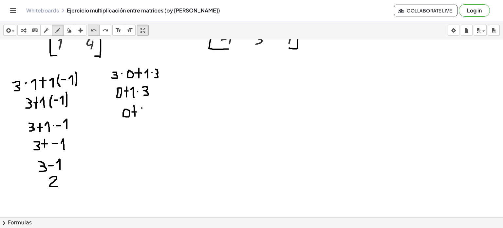
click at [91, 31] on icon "undo" at bounding box center [94, 31] width 6 height 8
drag, startPoint x: 140, startPoint y: 108, endPoint x: 147, endPoint y: 109, distance: 6.9
click at [147, 109] on div at bounding box center [251, 146] width 503 height 356
click at [98, 30] on div "undo" at bounding box center [93, 30] width 9 height 8
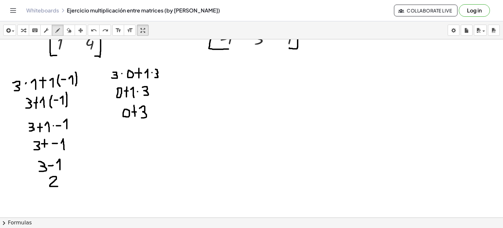
drag, startPoint x: 139, startPoint y: 108, endPoint x: 140, endPoint y: 117, distance: 9.5
click at [140, 117] on div at bounding box center [251, 146] width 503 height 356
click at [133, 126] on div at bounding box center [251, 146] width 503 height 356
click at [96, 29] on icon "undo" at bounding box center [94, 31] width 6 height 8
drag, startPoint x: 132, startPoint y: 127, endPoint x: 132, endPoint y: 135, distance: 8.5
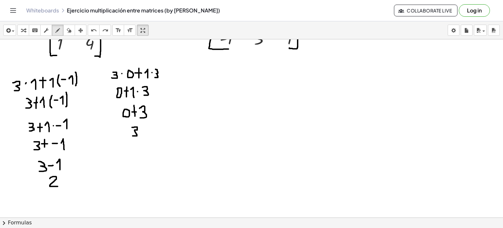
click at [132, 135] on div at bounding box center [251, 146] width 503 height 356
click at [98, 29] on div "undo" at bounding box center [93, 30] width 9 height 8
drag, startPoint x: 132, startPoint y: 127, endPoint x: 134, endPoint y: 137, distance: 9.9
click at [134, 137] on div at bounding box center [251, 146] width 503 height 356
drag, startPoint x: 201, startPoint y: 68, endPoint x: 202, endPoint y: 75, distance: 7.0
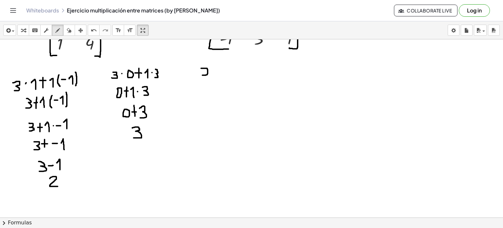
click at [202, 75] on div at bounding box center [251, 146] width 503 height 356
click at [89, 30] on button "undo undo" at bounding box center [94, 30] width 12 height 11
drag, startPoint x: 200, startPoint y: 67, endPoint x: 201, endPoint y: 75, distance: 7.9
click at [201, 75] on div at bounding box center [251, 146] width 503 height 356
click at [210, 70] on div at bounding box center [251, 146] width 503 height 356
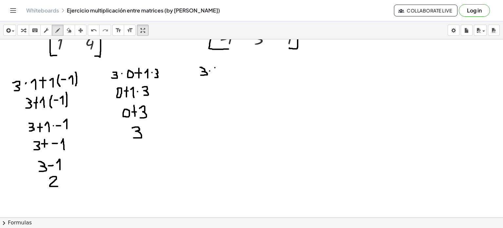
click at [215, 67] on div at bounding box center [251, 146] width 503 height 356
click at [97, 30] on div "undo" at bounding box center [93, 30] width 9 height 8
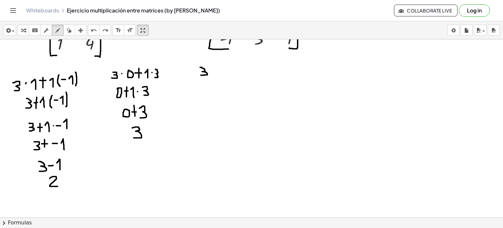
click at [210, 70] on div at bounding box center [251, 146] width 503 height 356
click at [211, 70] on div at bounding box center [251, 146] width 503 height 356
click at [216, 65] on div at bounding box center [251, 146] width 503 height 356
drag, startPoint x: 216, startPoint y: 65, endPoint x: 219, endPoint y: 74, distance: 9.3
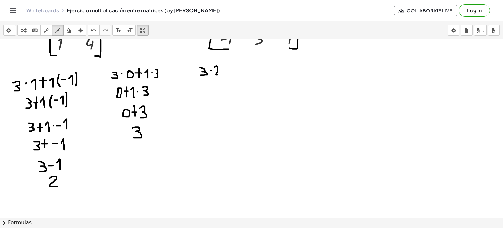
click at [219, 74] on div at bounding box center [251, 146] width 503 height 356
click at [226, 65] on div at bounding box center [251, 146] width 503 height 356
click at [96, 30] on icon "undo" at bounding box center [94, 31] width 6 height 8
drag, startPoint x: 225, startPoint y: 64, endPoint x: 226, endPoint y: 75, distance: 10.2
click at [226, 75] on div at bounding box center [251, 146] width 503 height 356
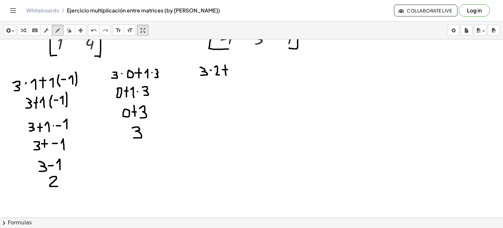
drag, startPoint x: 222, startPoint y: 69, endPoint x: 228, endPoint y: 69, distance: 5.6
click at [228, 69] on div at bounding box center [251, 146] width 503 height 356
drag, startPoint x: 232, startPoint y: 67, endPoint x: 234, endPoint y: 73, distance: 6.4
click at [234, 73] on div at bounding box center [251, 146] width 503 height 356
click at [239, 68] on div at bounding box center [251, 146] width 503 height 356
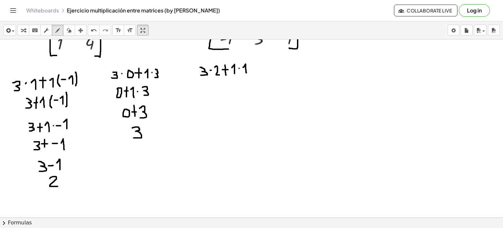
drag, startPoint x: 243, startPoint y: 67, endPoint x: 246, endPoint y: 72, distance: 6.5
click at [246, 72] on div at bounding box center [251, 146] width 503 height 356
click at [238, 68] on div at bounding box center [251, 146] width 503 height 356
click at [92, 27] on icon "undo" at bounding box center [94, 31] width 6 height 8
click at [239, 67] on div at bounding box center [251, 146] width 503 height 356
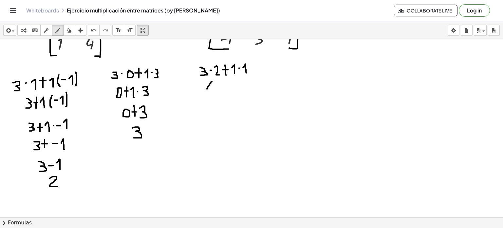
drag, startPoint x: 212, startPoint y: 81, endPoint x: 207, endPoint y: 89, distance: 9.8
click at [207, 89] on div at bounding box center [251, 146] width 503 height 356
click at [97, 32] on div "undo" at bounding box center [93, 30] width 9 height 8
drag, startPoint x: 208, startPoint y: 80, endPoint x: 206, endPoint y: 89, distance: 8.9
click at [206, 89] on div at bounding box center [251, 146] width 503 height 356
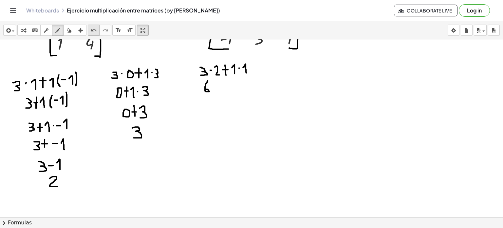
click at [94, 34] on icon "undo" at bounding box center [94, 31] width 6 height 8
drag, startPoint x: 213, startPoint y: 81, endPoint x: 210, endPoint y: 91, distance: 10.9
click at [210, 91] on div at bounding box center [251, 146] width 503 height 356
click at [213, 90] on div at bounding box center [251, 146] width 503 height 356
click at [93, 31] on icon "undo" at bounding box center [94, 31] width 6 height 8
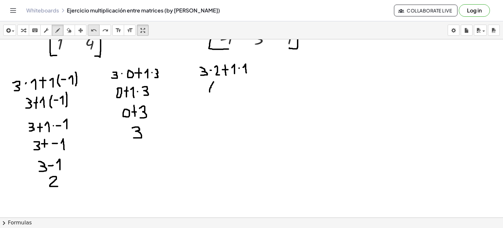
click at [93, 31] on icon "undo" at bounding box center [94, 31] width 6 height 8
drag, startPoint x: 211, startPoint y: 82, endPoint x: 210, endPoint y: 91, distance: 8.5
click at [210, 91] on div at bounding box center [251, 146] width 503 height 356
drag, startPoint x: 219, startPoint y: 84, endPoint x: 219, endPoint y: 94, distance: 9.8
click at [219, 94] on div at bounding box center [251, 146] width 503 height 356
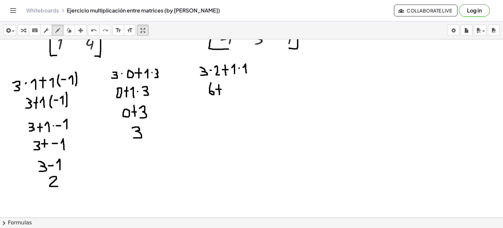
drag, startPoint x: 216, startPoint y: 89, endPoint x: 222, endPoint y: 89, distance: 5.9
click at [222, 89] on div at bounding box center [251, 146] width 503 height 356
drag, startPoint x: 225, startPoint y: 87, endPoint x: 228, endPoint y: 94, distance: 7.1
click at [228, 94] on div at bounding box center [251, 146] width 503 height 356
click at [231, 88] on div at bounding box center [251, 146] width 503 height 356
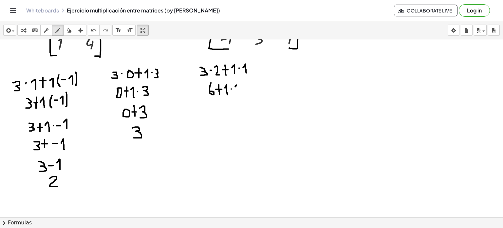
click at [237, 84] on div at bounding box center [251, 146] width 503 height 356
drag, startPoint x: 237, startPoint y: 84, endPoint x: 239, endPoint y: 95, distance: 11.3
click at [239, 95] on div at bounding box center [251, 146] width 503 height 356
click at [94, 30] on icon "undo" at bounding box center [94, 31] width 6 height 8
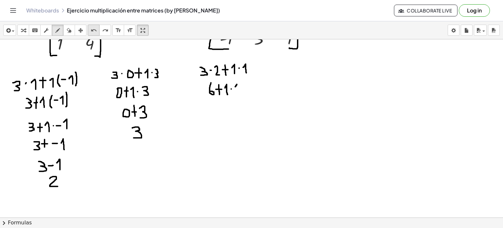
click at [94, 30] on icon "undo" at bounding box center [94, 31] width 6 height 8
drag, startPoint x: 225, startPoint y: 86, endPoint x: 230, endPoint y: 93, distance: 8.6
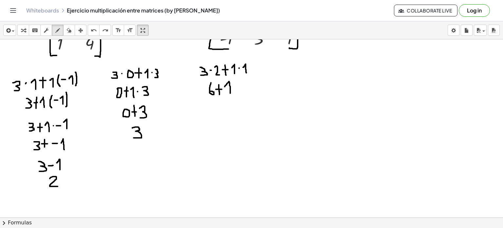
click at [230, 93] on div at bounding box center [251, 146] width 503 height 356
click at [95, 31] on icon "undo" at bounding box center [94, 31] width 6 height 8
drag, startPoint x: 225, startPoint y: 87, endPoint x: 228, endPoint y: 93, distance: 6.5
click at [228, 93] on div at bounding box center [251, 146] width 503 height 356
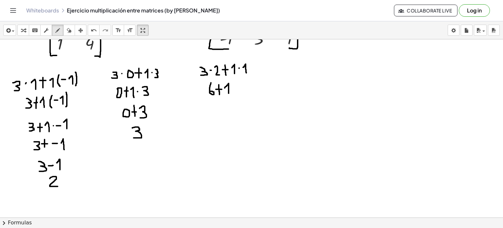
click at [233, 87] on div at bounding box center [251, 146] width 503 height 356
drag, startPoint x: 238, startPoint y: 85, endPoint x: 241, endPoint y: 91, distance: 6.6
click at [241, 91] on div at bounding box center [251, 146] width 503 height 356
drag, startPoint x: 213, startPoint y: 102, endPoint x: 211, endPoint y: 110, distance: 7.6
click at [211, 110] on div at bounding box center [251, 146] width 503 height 356
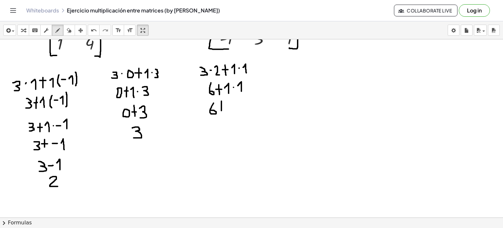
drag, startPoint x: 221, startPoint y: 100, endPoint x: 221, endPoint y: 112, distance: 11.8
click at [221, 112] on div at bounding box center [251, 146] width 503 height 356
click at [47, 32] on icon "button" at bounding box center [46, 31] width 5 height 8
click at [80, 29] on icon "button" at bounding box center [80, 31] width 5 height 8
click at [213, 85] on div at bounding box center [251, 146] width 503 height 356
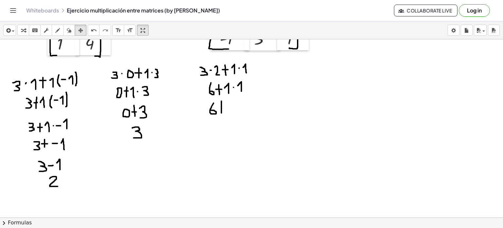
click at [213, 85] on div at bounding box center [251, 146] width 503 height 356
click at [212, 90] on div at bounding box center [251, 146] width 503 height 356
click at [94, 29] on icon "undo" at bounding box center [94, 31] width 6 height 8
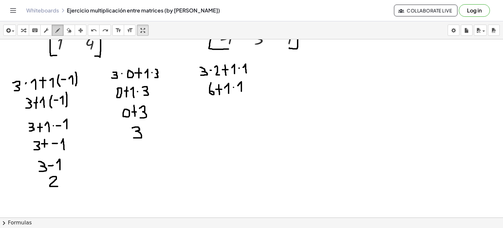
click at [58, 32] on icon "button" at bounding box center [57, 31] width 5 height 8
drag, startPoint x: 220, startPoint y: 101, endPoint x: 219, endPoint y: 110, distance: 8.9
click at [219, 110] on div at bounding box center [251, 146] width 503 height 356
drag, startPoint x: 228, startPoint y: 101, endPoint x: 228, endPoint y: 112, distance: 11.5
click at [228, 112] on div at bounding box center [251, 146] width 503 height 356
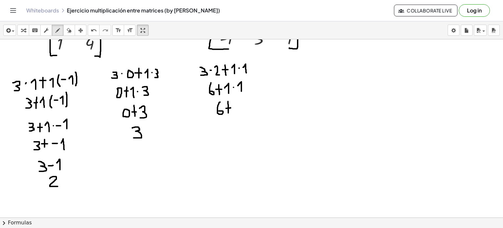
drag, startPoint x: 226, startPoint y: 108, endPoint x: 230, endPoint y: 107, distance: 4.6
click at [230, 107] on div at bounding box center [251, 146] width 503 height 356
drag, startPoint x: 233, startPoint y: 105, endPoint x: 238, endPoint y: 112, distance: 8.4
click at [238, 112] on div at bounding box center [251, 146] width 503 height 356
click at [92, 32] on icon "undo" at bounding box center [94, 31] width 6 height 8
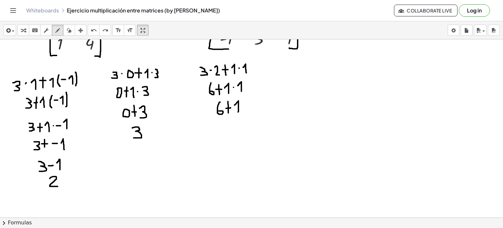
drag, startPoint x: 234, startPoint y: 104, endPoint x: 238, endPoint y: 112, distance: 8.3
click at [238, 112] on div at bounding box center [251, 146] width 503 height 356
drag, startPoint x: 227, startPoint y: 122, endPoint x: 232, endPoint y: 134, distance: 12.6
click at [232, 134] on div at bounding box center [251, 146] width 503 height 356
click at [91, 34] on icon "undo" at bounding box center [94, 31] width 6 height 8
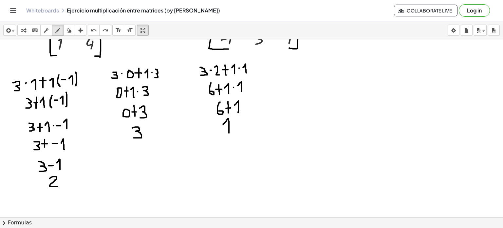
drag, startPoint x: 223, startPoint y: 123, endPoint x: 229, endPoint y: 133, distance: 11.2
click at [229, 133] on div at bounding box center [251, 146] width 503 height 356
drag, startPoint x: 225, startPoint y: 127, endPoint x: 230, endPoint y: 126, distance: 5.3
click at [230, 126] on div at bounding box center [251, 146] width 503 height 356
click at [231, 125] on div at bounding box center [251, 146] width 503 height 356
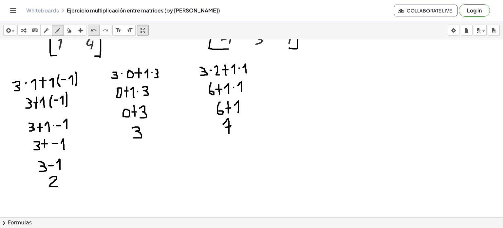
click at [97, 29] on div "undo" at bounding box center [93, 30] width 9 height 8
click at [232, 125] on div at bounding box center [251, 146] width 503 height 356
click at [231, 126] on div at bounding box center [251, 146] width 503 height 356
drag, startPoint x: 94, startPoint y: 69, endPoint x: 106, endPoint y: 193, distance: 124.3
click at [106, 193] on div at bounding box center [251, 146] width 503 height 356
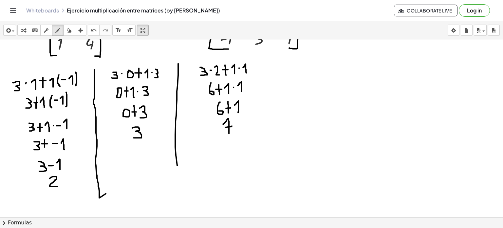
drag, startPoint x: 178, startPoint y: 74, endPoint x: 180, endPoint y: 195, distance: 120.5
click at [180, 195] on div at bounding box center [251, 146] width 503 height 356
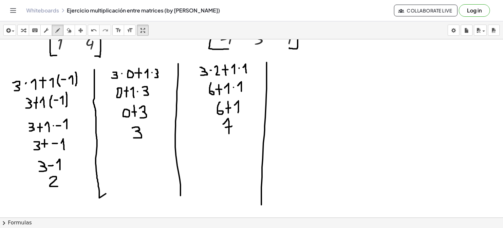
drag, startPoint x: 266, startPoint y: 62, endPoint x: 261, endPoint y: 204, distance: 142.2
click at [261, 204] on div at bounding box center [251, 146] width 503 height 356
click at [95, 30] on icon "undo" at bounding box center [94, 31] width 6 height 8
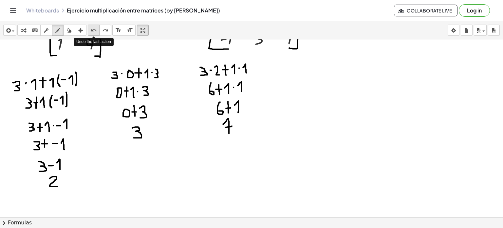
click at [95, 30] on icon "undo" at bounding box center [94, 31] width 6 height 8
drag, startPoint x: 94, startPoint y: 69, endPoint x: 100, endPoint y: 127, distance: 57.9
click at [100, 127] on div at bounding box center [251, 146] width 503 height 356
click at [89, 27] on button "undo undo" at bounding box center [94, 30] width 12 height 11
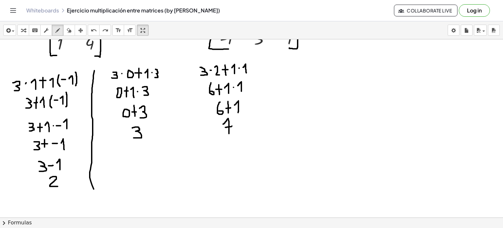
drag, startPoint x: 94, startPoint y: 70, endPoint x: 94, endPoint y: 188, distance: 118.2
click at [94, 188] on div at bounding box center [251, 146] width 503 height 356
drag, startPoint x: 181, startPoint y: 66, endPoint x: 174, endPoint y: 243, distance: 176.9
click at [174, 227] on html "Graspable Math Activities Get Started Activity Bank Assigned Work Classes White…" at bounding box center [251, 114] width 503 height 228
click at [91, 31] on icon "undo" at bounding box center [94, 31] width 6 height 8
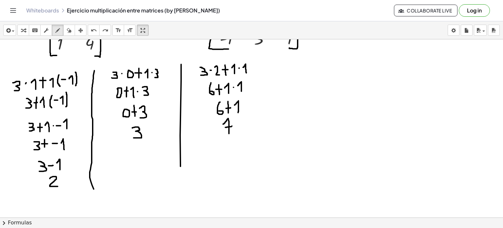
drag, startPoint x: 181, startPoint y: 64, endPoint x: 184, endPoint y: 243, distance: 179.1
click at [184, 227] on html "Graspable Math Activities Get Started Activity Bank Assigned Work Classes White…" at bounding box center [251, 114] width 503 height 228
click at [91, 30] on icon "undo" at bounding box center [94, 31] width 6 height 8
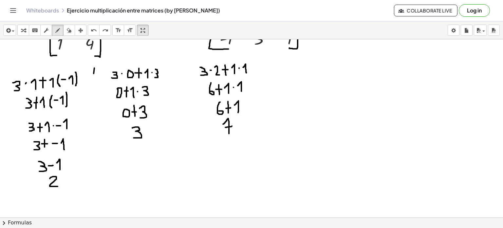
drag, startPoint x: 94, startPoint y: 67, endPoint x: 81, endPoint y: 189, distance: 122.5
click at [81, 189] on div at bounding box center [251, 146] width 503 height 356
click at [90, 29] on div "undo" at bounding box center [93, 30] width 9 height 8
drag, startPoint x: 94, startPoint y: 69, endPoint x: 82, endPoint y: 243, distance: 174.3
click at [82, 227] on html "Graspable Math Activities Get Started Activity Bank Assigned Work Classes White…" at bounding box center [251, 114] width 503 height 228
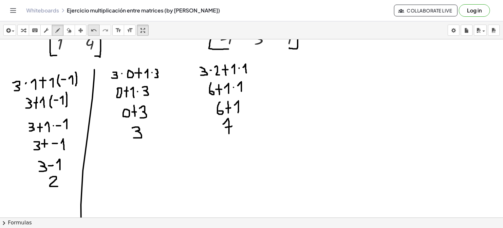
click at [93, 31] on icon "undo" at bounding box center [94, 31] width 6 height 8
drag, startPoint x: 92, startPoint y: 72, endPoint x: 88, endPoint y: 173, distance: 100.9
click at [88, 173] on div at bounding box center [251, 146] width 503 height 356
click at [94, 31] on icon "undo" at bounding box center [94, 31] width 6 height 8
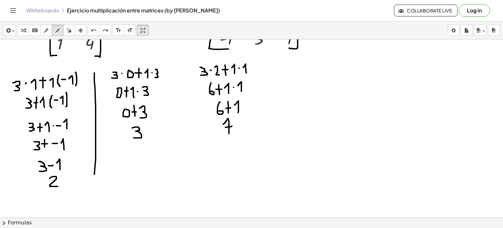
drag, startPoint x: 94, startPoint y: 72, endPoint x: 87, endPoint y: 222, distance: 149.4
click at [87, 222] on div "insert select one: Math Expression Function Text Youtube Video Graphing Geometr…" at bounding box center [251, 124] width 503 height 206
click at [93, 31] on icon "undo" at bounding box center [94, 31] width 6 height 8
drag, startPoint x: 94, startPoint y: 72, endPoint x: 96, endPoint y: 161, distance: 88.4
click at [96, 161] on div at bounding box center [251, 146] width 503 height 356
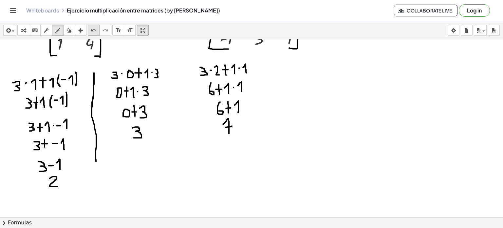
click at [95, 27] on icon "undo" at bounding box center [94, 31] width 6 height 8
drag, startPoint x: 93, startPoint y: 71, endPoint x: 105, endPoint y: 243, distance: 171.9
click at [105, 227] on html "Graspable Math Activities Get Started Activity Bank Assigned Work Classes White…" at bounding box center [251, 114] width 503 height 228
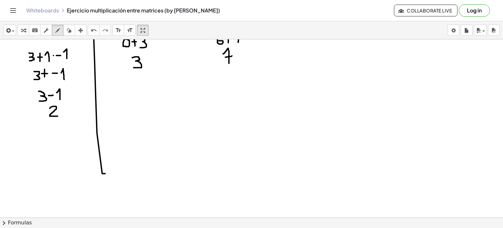
scroll to position [142, 0]
click at [68, 32] on icon "button" at bounding box center [69, 31] width 5 height 8
drag, startPoint x: 135, startPoint y: 168, endPoint x: 159, endPoint y: 136, distance: 39.9
click at [159, 136] on div at bounding box center [251, 75] width 503 height 356
click at [58, 27] on icon "button" at bounding box center [57, 31] width 5 height 8
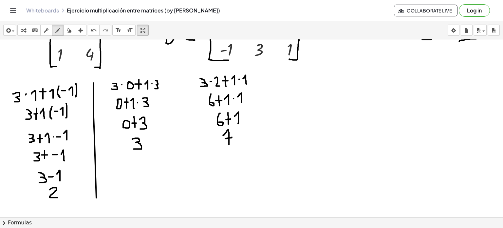
scroll to position [62, 0]
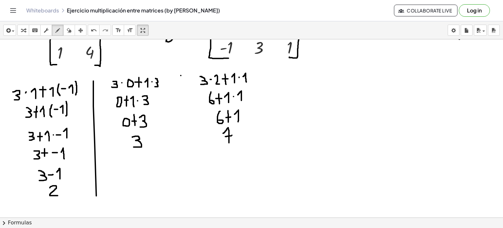
drag, startPoint x: 181, startPoint y: 75, endPoint x: 181, endPoint y: 232, distance: 156.8
click at [181, 227] on html "Graspable Math Activities Get Started Activity Bank Assigned Work Classes White…" at bounding box center [251, 114] width 503 height 228
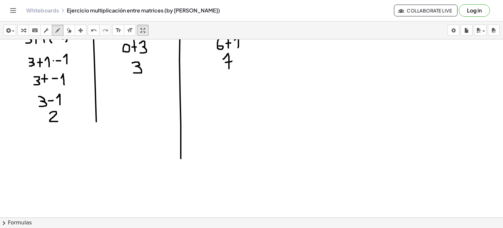
scroll to position [136, 0]
click at [66, 26] on div "button" at bounding box center [69, 30] width 9 height 8
drag, startPoint x: 68, startPoint y: 141, endPoint x: 168, endPoint y: 148, distance: 99.4
click at [136, 166] on div at bounding box center [251, 81] width 503 height 356
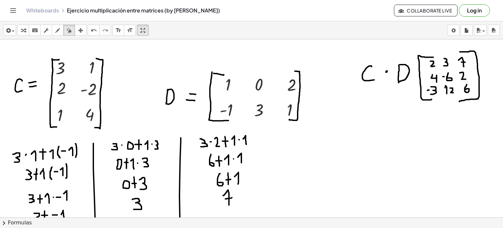
scroll to position [21, 0]
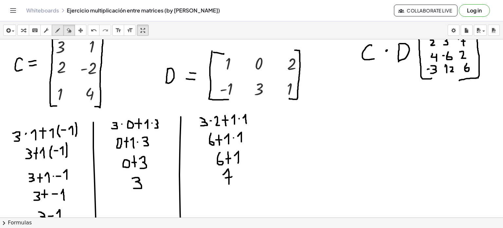
click at [60, 27] on div "button" at bounding box center [57, 30] width 9 height 8
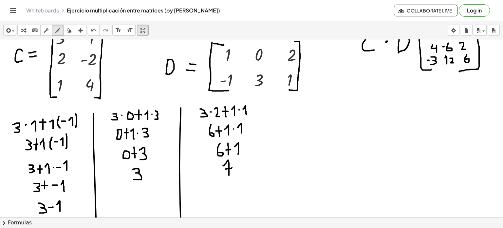
scroll to position [30, 0]
drag, startPoint x: 260, startPoint y: 102, endPoint x: 255, endPoint y: 243, distance: 140.9
click at [255, 227] on html "Graspable Math Activities Get Started Activity Bank Assigned Work Classes White…" at bounding box center [251, 114] width 503 height 228
click at [92, 29] on icon "undo" at bounding box center [94, 31] width 6 height 8
drag, startPoint x: 259, startPoint y: 104, endPoint x: 281, endPoint y: 243, distance: 140.2
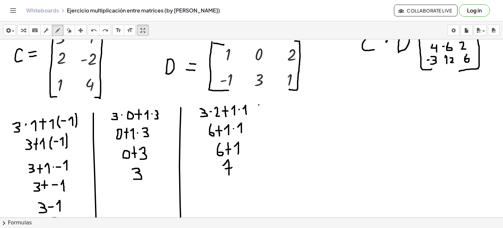
click at [281, 227] on html "Graspable Math Activities Get Started Activity Bank Assigned Work Classes White…" at bounding box center [251, 114] width 503 height 228
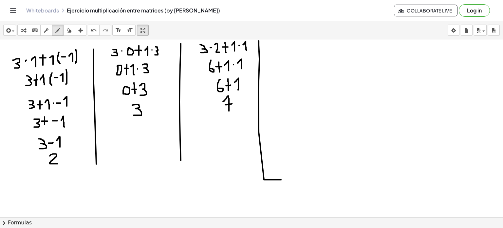
scroll to position [94, 0]
click at [67, 28] on icon "button" at bounding box center [69, 31] width 5 height 8
drag, startPoint x: 309, startPoint y: 168, endPoint x: 132, endPoint y: 208, distance: 180.9
click at [132, 208] on div at bounding box center [251, 123] width 503 height 356
drag, startPoint x: 285, startPoint y: 166, endPoint x: 97, endPoint y: 178, distance: 188.6
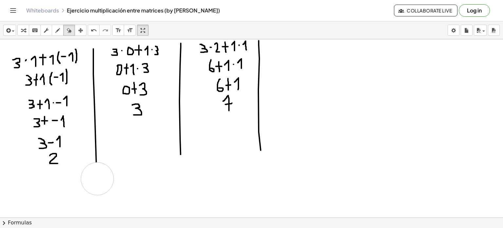
click at [97, 178] on div at bounding box center [251, 123] width 503 height 356
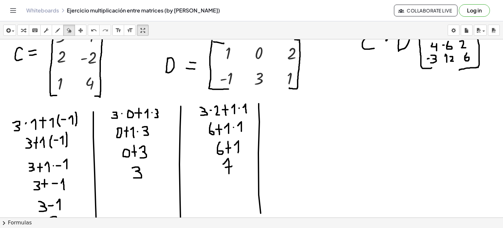
scroll to position [40, 0]
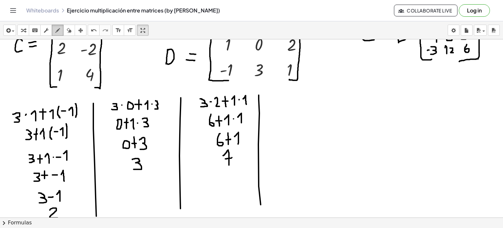
click at [58, 29] on icon "button" at bounding box center [57, 31] width 5 height 8
drag, startPoint x: 273, startPoint y: 96, endPoint x: 278, endPoint y: 103, distance: 8.7
click at [278, 103] on div at bounding box center [251, 177] width 503 height 356
click at [281, 98] on div at bounding box center [251, 177] width 503 height 356
click at [284, 98] on div at bounding box center [251, 177] width 503 height 356
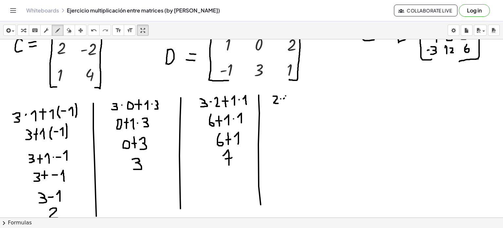
click at [285, 95] on div at bounding box center [251, 177] width 503 height 356
click at [89, 34] on button "undo undo" at bounding box center [94, 30] width 12 height 11
drag, startPoint x: 284, startPoint y: 99, endPoint x: 289, endPoint y: 103, distance: 6.7
click at [289, 103] on div at bounding box center [251, 177] width 503 height 356
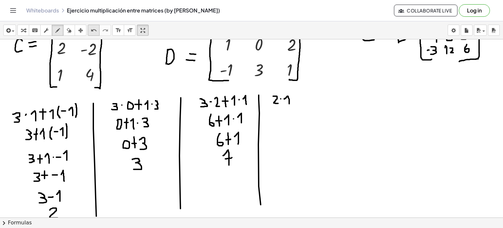
click at [97, 27] on div "undo" at bounding box center [93, 30] width 9 height 8
click at [284, 98] on div at bounding box center [251, 177] width 503 height 356
click at [97, 30] on icon "undo" at bounding box center [94, 31] width 6 height 8
drag, startPoint x: 285, startPoint y: 98, endPoint x: 288, endPoint y: 103, distance: 5.4
click at [288, 103] on div at bounding box center [251, 177] width 503 height 356
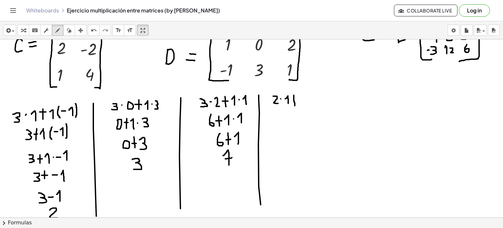
drag, startPoint x: 294, startPoint y: 95, endPoint x: 295, endPoint y: 105, distance: 10.5
click at [295, 105] on div at bounding box center [251, 177] width 503 height 356
drag, startPoint x: 292, startPoint y: 100, endPoint x: 296, endPoint y: 100, distance: 3.6
click at [296, 100] on div at bounding box center [251, 177] width 503 height 356
drag, startPoint x: 301, startPoint y: 93, endPoint x: 304, endPoint y: 92, distance: 3.3
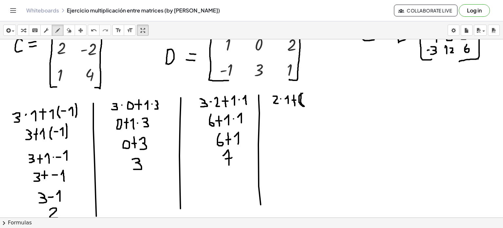
click at [304, 92] on div at bounding box center [251, 177] width 503 height 356
click at [98, 33] on div "undo" at bounding box center [93, 30] width 9 height 8
drag, startPoint x: 302, startPoint y: 93, endPoint x: 304, endPoint y: 105, distance: 12.5
click at [304, 105] on div at bounding box center [251, 177] width 503 height 356
drag, startPoint x: 306, startPoint y: 99, endPoint x: 310, endPoint y: 99, distance: 3.9
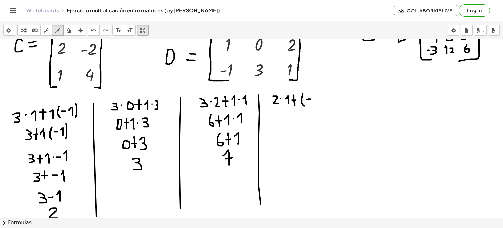
click at [310, 99] on div at bounding box center [251, 177] width 503 height 356
drag, startPoint x: 313, startPoint y: 96, endPoint x: 320, endPoint y: 103, distance: 10.2
click at [320, 103] on div at bounding box center [251, 177] width 503 height 356
drag, startPoint x: 319, startPoint y: 91, endPoint x: 322, endPoint y: 105, distance: 14.1
click at [322, 105] on div at bounding box center [251, 177] width 503 height 356
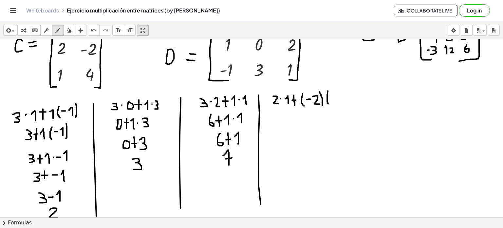
drag, startPoint x: 328, startPoint y: 90, endPoint x: 329, endPoint y: 103, distance: 13.1
click at [329, 103] on div at bounding box center [251, 177] width 503 height 356
click at [334, 96] on div at bounding box center [251, 177] width 503 height 356
drag, startPoint x: 338, startPoint y: 95, endPoint x: 341, endPoint y: 102, distance: 7.5
click at [341, 102] on div at bounding box center [251, 177] width 503 height 356
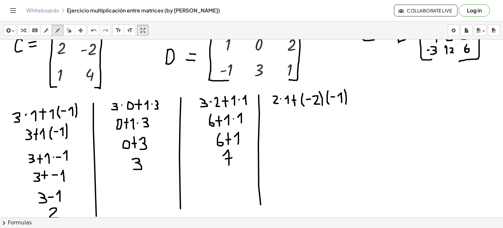
drag, startPoint x: 344, startPoint y: 89, endPoint x: 345, endPoint y: 104, distance: 14.8
click at [345, 104] on div at bounding box center [251, 177] width 503 height 356
drag, startPoint x: 283, startPoint y: 111, endPoint x: 284, endPoint y: 120, distance: 8.9
click at [284, 120] on div at bounding box center [251, 177] width 503 height 356
click at [93, 31] on icon "undo" at bounding box center [94, 31] width 6 height 8
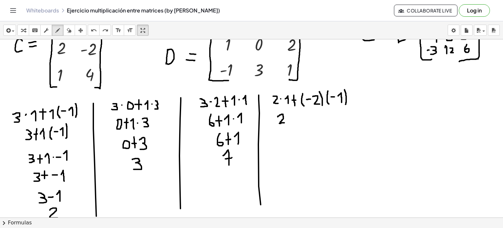
drag, startPoint x: 278, startPoint y: 116, endPoint x: 284, endPoint y: 122, distance: 9.1
click at [284, 122] on div at bounding box center [251, 177] width 503 height 356
drag, startPoint x: 288, startPoint y: 113, endPoint x: 289, endPoint y: 122, distance: 9.2
click at [289, 122] on div at bounding box center [251, 177] width 503 height 356
drag, startPoint x: 286, startPoint y: 118, endPoint x: 290, endPoint y: 118, distance: 4.6
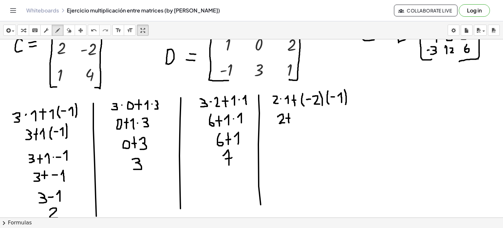
click at [290, 118] on div at bounding box center [251, 177] width 503 height 356
drag, startPoint x: 296, startPoint y: 111, endPoint x: 296, endPoint y: 122, distance: 10.5
click at [296, 122] on div at bounding box center [251, 177] width 503 height 356
click at [96, 28] on icon "undo" at bounding box center [94, 31] width 6 height 8
drag, startPoint x: 298, startPoint y: 112, endPoint x: 299, endPoint y: 122, distance: 10.2
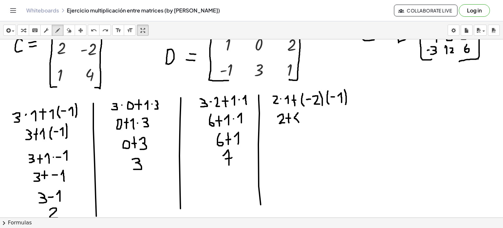
click at [299, 122] on div at bounding box center [251, 177] width 503 height 356
click at [93, 30] on icon "undo" at bounding box center [94, 31] width 6 height 8
drag, startPoint x: 297, startPoint y: 112, endPoint x: 296, endPoint y: 123, distance: 10.8
click at [296, 123] on div at bounding box center [251, 177] width 503 height 356
click at [302, 118] on div at bounding box center [251, 177] width 503 height 356
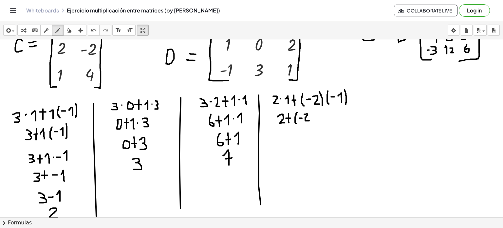
drag, startPoint x: 304, startPoint y: 114, endPoint x: 310, endPoint y: 120, distance: 8.6
click at [310, 120] on div at bounding box center [251, 177] width 503 height 356
drag, startPoint x: 312, startPoint y: 111, endPoint x: 313, endPoint y: 124, distance: 13.8
click at [313, 124] on div at bounding box center [251, 177] width 503 height 356
drag, startPoint x: 320, startPoint y: 110, endPoint x: 320, endPoint y: 122, distance: 12.8
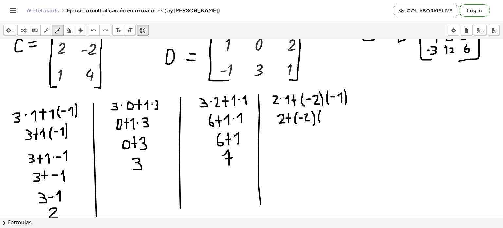
click at [320, 122] on div at bounding box center [251, 177] width 503 height 356
drag, startPoint x: 325, startPoint y: 117, endPoint x: 330, endPoint y: 117, distance: 5.2
click at [330, 117] on div at bounding box center [251, 177] width 503 height 356
drag, startPoint x: 332, startPoint y: 115, endPoint x: 336, endPoint y: 121, distance: 7.3
click at [336, 121] on div at bounding box center [251, 177] width 503 height 356
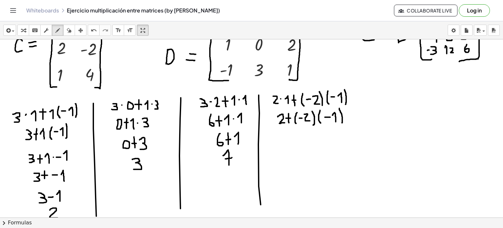
drag, startPoint x: 339, startPoint y: 108, endPoint x: 342, endPoint y: 122, distance: 14.6
click at [342, 122] on div at bounding box center [251, 177] width 503 height 356
click at [99, 34] on button "undo undo" at bounding box center [94, 30] width 12 height 11
drag, startPoint x: 339, startPoint y: 108, endPoint x: 342, endPoint y: 124, distance: 15.7
click at [342, 124] on div at bounding box center [251, 177] width 503 height 356
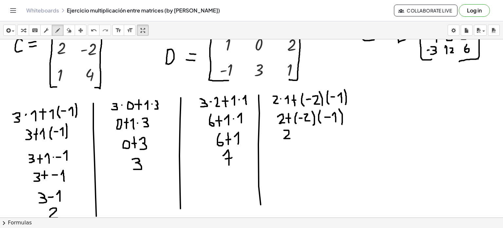
drag, startPoint x: 284, startPoint y: 130, endPoint x: 290, endPoint y: 138, distance: 10.1
click at [290, 138] on div at bounding box center [251, 177] width 503 height 356
drag, startPoint x: 294, startPoint y: 130, endPoint x: 295, endPoint y: 139, distance: 8.9
click at [295, 139] on div at bounding box center [251, 177] width 503 height 356
drag, startPoint x: 292, startPoint y: 135, endPoint x: 296, endPoint y: 135, distance: 3.6
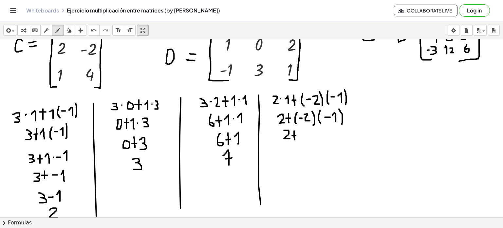
click at [296, 135] on div at bounding box center [251, 177] width 503 height 356
drag, startPoint x: 299, startPoint y: 135, endPoint x: 302, endPoint y: 135, distance: 3.6
click at [302, 135] on div at bounding box center [251, 177] width 503 height 356
drag, startPoint x: 305, startPoint y: 132, endPoint x: 311, endPoint y: 138, distance: 8.8
click at [311, 138] on div at bounding box center [251, 177] width 503 height 356
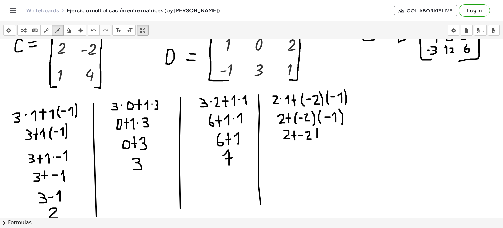
drag, startPoint x: 317, startPoint y: 128, endPoint x: 317, endPoint y: 139, distance: 11.8
click at [317, 139] on div at bounding box center [251, 177] width 503 height 356
click at [95, 26] on button "undo undo" at bounding box center [94, 30] width 12 height 11
drag, startPoint x: 317, startPoint y: 128, endPoint x: 321, endPoint y: 141, distance: 13.3
click at [321, 141] on div at bounding box center [251, 177] width 503 height 356
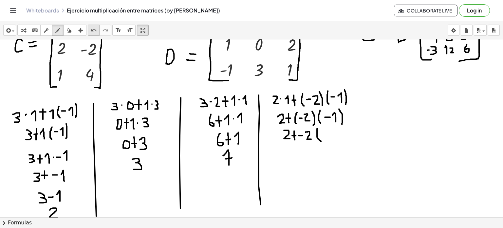
click at [89, 29] on div "undo" at bounding box center [93, 30] width 9 height 8
drag, startPoint x: 317, startPoint y: 129, endPoint x: 318, endPoint y: 140, distance: 11.1
click at [318, 140] on div at bounding box center [251, 177] width 503 height 356
click at [321, 133] on div at bounding box center [251, 177] width 503 height 356
click at [93, 34] on button "undo undo" at bounding box center [94, 30] width 12 height 11
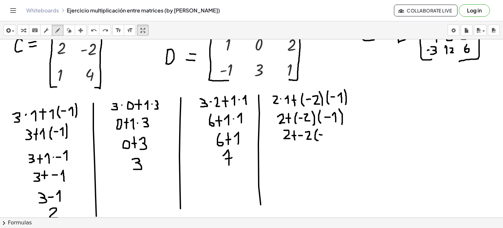
drag, startPoint x: 319, startPoint y: 134, endPoint x: 323, endPoint y: 134, distance: 3.6
click at [323, 134] on div at bounding box center [251, 177] width 503 height 356
drag, startPoint x: 325, startPoint y: 133, endPoint x: 329, endPoint y: 137, distance: 4.9
click at [329, 137] on div at bounding box center [251, 177] width 503 height 356
click at [96, 32] on icon "undo" at bounding box center [94, 31] width 6 height 8
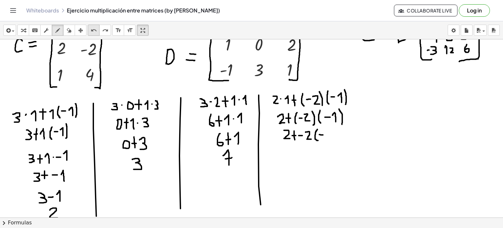
click at [96, 32] on icon "undo" at bounding box center [94, 31] width 6 height 8
click at [320, 134] on div at bounding box center [251, 177] width 503 height 356
drag, startPoint x: 323, startPoint y: 133, endPoint x: 327, endPoint y: 137, distance: 5.3
click at [327, 137] on div at bounding box center [251, 177] width 503 height 356
drag, startPoint x: 330, startPoint y: 128, endPoint x: 333, endPoint y: 139, distance: 11.4
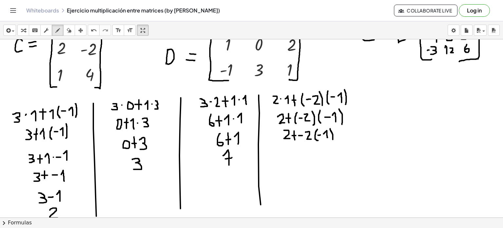
click at [333, 139] on div at bounding box center [251, 177] width 503 height 356
click at [88, 28] on button "undo undo" at bounding box center [94, 30] width 12 height 11
drag, startPoint x: 329, startPoint y: 128, endPoint x: 331, endPoint y: 140, distance: 12.6
click at [331, 140] on div at bounding box center [251, 177] width 503 height 356
drag, startPoint x: 290, startPoint y: 147, endPoint x: 296, endPoint y: 155, distance: 9.6
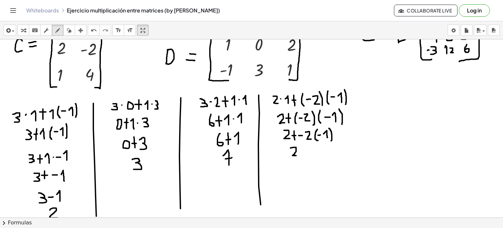
click at [296, 155] on div at bounding box center [251, 177] width 503 height 356
drag, startPoint x: 301, startPoint y: 146, endPoint x: 302, endPoint y: 155, distance: 8.8
click at [302, 155] on div at bounding box center [251, 177] width 503 height 356
click at [303, 151] on div at bounding box center [251, 177] width 503 height 356
drag, startPoint x: 307, startPoint y: 151, endPoint x: 311, endPoint y: 151, distance: 4.3
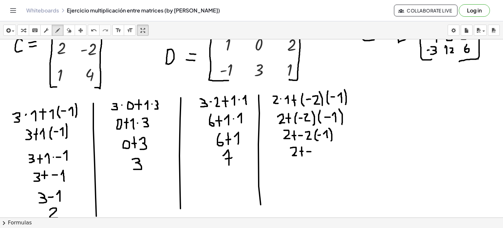
click at [311, 151] on div at bounding box center [251, 177] width 503 height 356
click at [314, 150] on div at bounding box center [251, 177] width 503 height 356
drag, startPoint x: 314, startPoint y: 150, endPoint x: 318, endPoint y: 155, distance: 6.5
click at [318, 155] on div at bounding box center [251, 177] width 503 height 356
click at [91, 32] on icon "undo" at bounding box center [94, 31] width 6 height 8
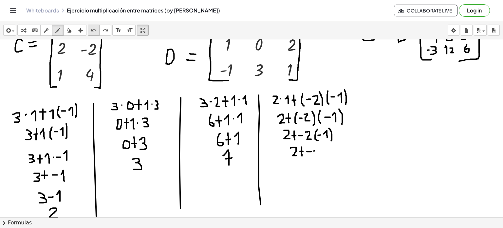
click at [91, 26] on button "undo undo" at bounding box center [94, 30] width 12 height 11
drag, startPoint x: 316, startPoint y: 149, endPoint x: 325, endPoint y: 155, distance: 11.3
click at [325, 155] on div at bounding box center [251, 177] width 503 height 356
click at [327, 150] on div at bounding box center [251, 177] width 503 height 356
drag, startPoint x: 330, startPoint y: 150, endPoint x: 334, endPoint y: 150, distance: 4.3
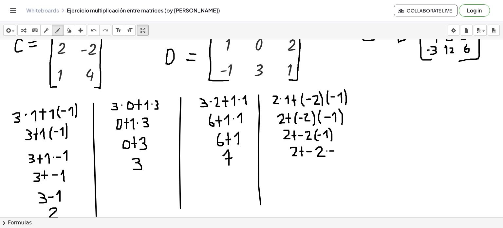
click at [334, 150] on div at bounding box center [251, 177] width 503 height 356
drag, startPoint x: 338, startPoint y: 150, endPoint x: 342, endPoint y: 155, distance: 7.5
click at [342, 155] on div at bounding box center [251, 177] width 503 height 356
click at [93, 27] on icon "undo" at bounding box center [94, 31] width 6 height 8
drag, startPoint x: 337, startPoint y: 150, endPoint x: 341, endPoint y: 155, distance: 7.3
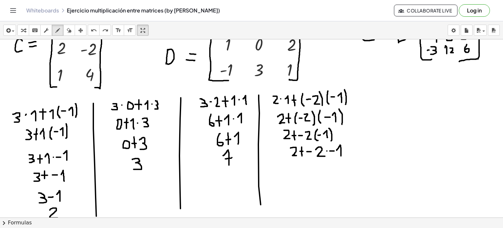
click at [341, 155] on div at bounding box center [251, 177] width 503 height 356
drag, startPoint x: 297, startPoint y: 163, endPoint x: 299, endPoint y: 171, distance: 8.6
click at [299, 171] on div at bounding box center [251, 177] width 503 height 356
click at [92, 28] on icon "undo" at bounding box center [94, 31] width 6 height 8
drag, startPoint x: 299, startPoint y: 164, endPoint x: 305, endPoint y: 172, distance: 9.8
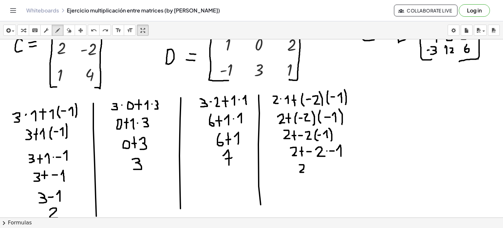
click at [305, 172] on div at bounding box center [251, 177] width 503 height 356
drag, startPoint x: 313, startPoint y: 164, endPoint x: 313, endPoint y: 172, distance: 8.2
click at [313, 172] on div at bounding box center [251, 177] width 503 height 356
drag, startPoint x: 311, startPoint y: 168, endPoint x: 316, endPoint y: 168, distance: 4.9
click at [316, 168] on div at bounding box center [251, 177] width 503 height 356
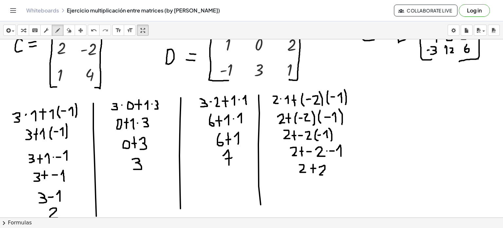
drag, startPoint x: 319, startPoint y: 167, endPoint x: 323, endPoint y: 174, distance: 8.3
click at [323, 174] on div at bounding box center [251, 177] width 503 height 356
click at [90, 26] on button "undo undo" at bounding box center [94, 30] width 12 height 11
drag, startPoint x: 321, startPoint y: 162, endPoint x: 327, endPoint y: 169, distance: 9.3
click at [327, 169] on div at bounding box center [251, 177] width 503 height 356
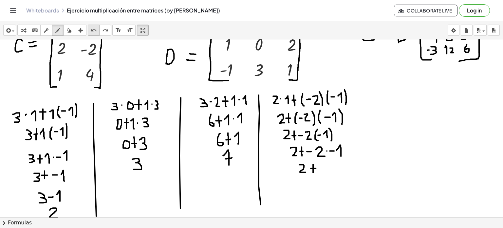
click at [95, 32] on icon "undo" at bounding box center [94, 31] width 6 height 8
drag, startPoint x: 321, startPoint y: 163, endPoint x: 326, endPoint y: 171, distance: 9.2
click at [326, 171] on div at bounding box center [251, 177] width 503 height 356
drag, startPoint x: 310, startPoint y: 179, endPoint x: 317, endPoint y: 191, distance: 13.4
click at [317, 191] on div at bounding box center [251, 177] width 503 height 356
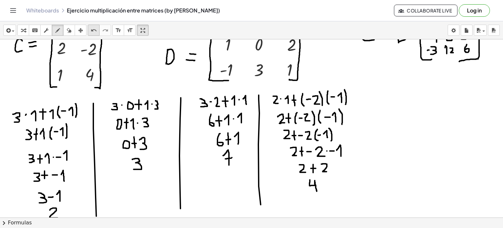
click at [98, 28] on button "undo undo" at bounding box center [94, 30] width 12 height 11
drag, startPoint x: 309, startPoint y: 180, endPoint x: 314, endPoint y: 193, distance: 14.1
click at [314, 193] on div at bounding box center [251, 177] width 503 height 356
drag, startPoint x: 363, startPoint y: 89, endPoint x: 362, endPoint y: 243, distance: 154.2
click at [362, 227] on html "Graspable Math Activities Get Started Activity Bank Assigned Work Classes White…" at bounding box center [251, 114] width 503 height 228
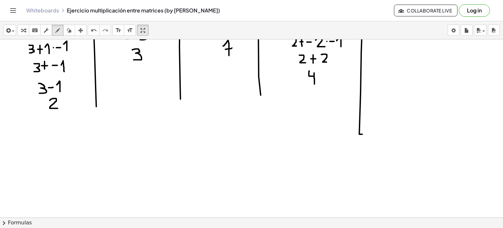
scroll to position [153, 0]
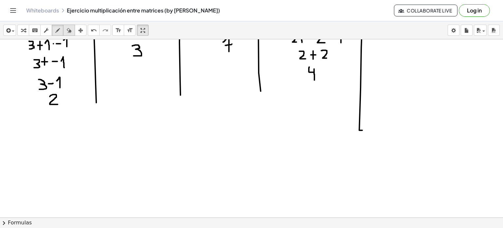
click at [67, 31] on icon "button" at bounding box center [69, 31] width 5 height 8
drag, startPoint x: 200, startPoint y: 132, endPoint x: 343, endPoint y: 130, distance: 143.1
click at [343, 133] on div at bounding box center [251, 64] width 503 height 356
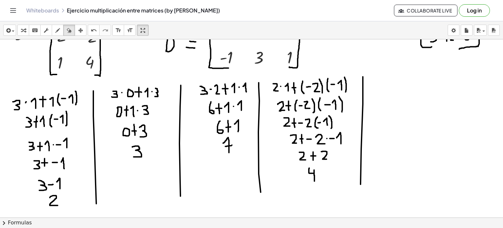
scroll to position [55, 0]
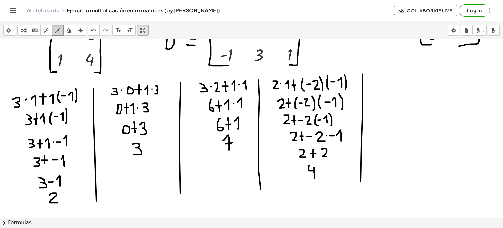
click at [57, 31] on icon "button" at bounding box center [57, 31] width 5 height 8
drag, startPoint x: 371, startPoint y: 75, endPoint x: 377, endPoint y: 82, distance: 8.3
click at [377, 82] on div at bounding box center [251, 162] width 503 height 356
click at [381, 77] on div at bounding box center [251, 162] width 503 height 356
click at [388, 74] on div at bounding box center [251, 162] width 503 height 356
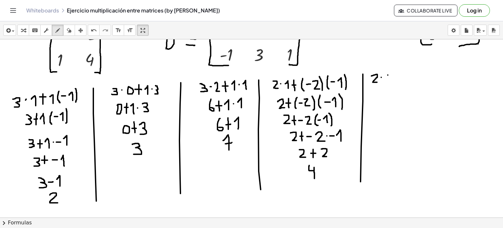
click at [98, 36] on div "insert select one: Math Expression Function Text Youtube Video Graphing Geometr…" at bounding box center [251, 30] width 503 height 18
click at [88, 26] on button "undo undo" at bounding box center [94, 30] width 12 height 11
click at [388, 72] on div at bounding box center [251, 162] width 503 height 356
drag, startPoint x: 398, startPoint y: 72, endPoint x: 398, endPoint y: 81, distance: 9.2
click at [398, 81] on div at bounding box center [251, 162] width 503 height 356
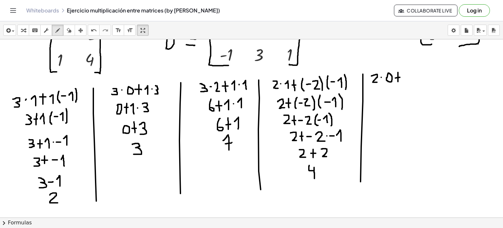
drag, startPoint x: 395, startPoint y: 77, endPoint x: 400, endPoint y: 77, distance: 5.3
click at [400, 77] on div at bounding box center [251, 162] width 503 height 356
drag, startPoint x: 406, startPoint y: 72, endPoint x: 405, endPoint y: 81, distance: 9.2
click at [405, 81] on div at bounding box center [251, 162] width 503 height 356
click at [413, 75] on div at bounding box center [251, 162] width 503 height 356
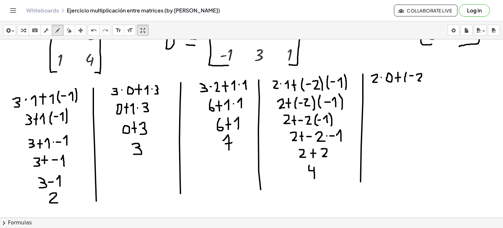
drag, startPoint x: 416, startPoint y: 74, endPoint x: 422, endPoint y: 80, distance: 8.1
click at [422, 80] on div at bounding box center [251, 162] width 503 height 356
drag, startPoint x: 425, startPoint y: 70, endPoint x: 426, endPoint y: 81, distance: 11.5
click at [426, 81] on div at bounding box center [251, 162] width 503 height 356
drag, startPoint x: 430, startPoint y: 73, endPoint x: 430, endPoint y: 80, distance: 7.2
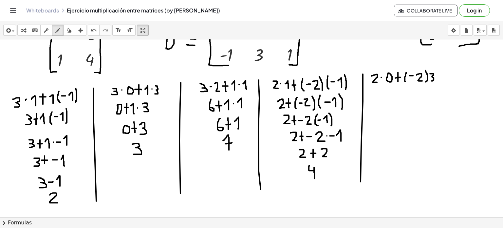
click at [430, 80] on div at bounding box center [251, 162] width 503 height 356
click at [380, 90] on div at bounding box center [251, 162] width 503 height 356
click at [96, 32] on icon "undo" at bounding box center [94, 31] width 6 height 8
click at [375, 90] on div at bounding box center [251, 162] width 503 height 356
drag, startPoint x: 384, startPoint y: 87, endPoint x: 386, endPoint y: 97, distance: 9.5
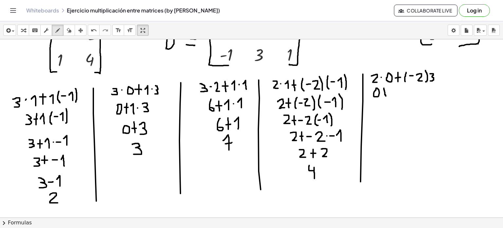
click at [386, 97] on div at bounding box center [251, 162] width 503 height 356
click at [97, 27] on div "undo" at bounding box center [93, 30] width 9 height 8
drag, startPoint x: 386, startPoint y: 86, endPoint x: 386, endPoint y: 95, distance: 9.2
click at [386, 95] on div at bounding box center [251, 162] width 503 height 356
drag, startPoint x: 384, startPoint y: 90, endPoint x: 387, endPoint y: 90, distance: 3.6
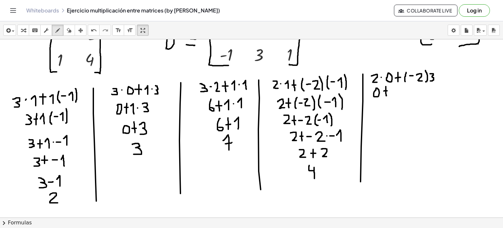
click at [387, 90] on div at bounding box center [251, 162] width 503 height 356
drag, startPoint x: 393, startPoint y: 87, endPoint x: 393, endPoint y: 92, distance: 4.6
click at [393, 92] on div at bounding box center [251, 162] width 503 height 356
click at [91, 27] on icon "undo" at bounding box center [94, 31] width 6 height 8
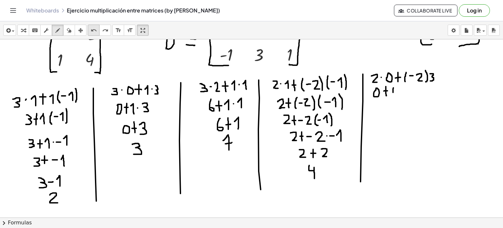
click at [89, 31] on div "undo" at bounding box center [93, 30] width 9 height 8
drag, startPoint x: 394, startPoint y: 85, endPoint x: 394, endPoint y: 95, distance: 9.5
click at [394, 95] on div at bounding box center [251, 162] width 503 height 356
click at [398, 91] on div at bounding box center [251, 162] width 503 height 356
drag, startPoint x: 402, startPoint y: 89, endPoint x: 410, endPoint y: 94, distance: 8.7
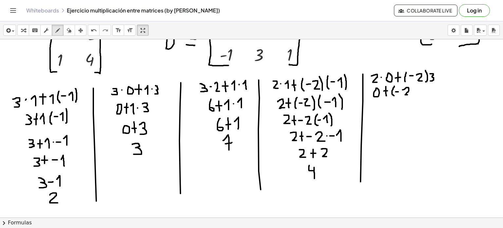
click at [410, 94] on div at bounding box center [251, 162] width 503 height 356
drag, startPoint x: 414, startPoint y: 83, endPoint x: 417, endPoint y: 96, distance: 13.1
click at [417, 96] on div at bounding box center [251, 162] width 503 height 356
click at [98, 27] on div "undo" at bounding box center [93, 30] width 9 height 8
drag, startPoint x: 411, startPoint y: 83, endPoint x: 414, endPoint y: 96, distance: 13.0
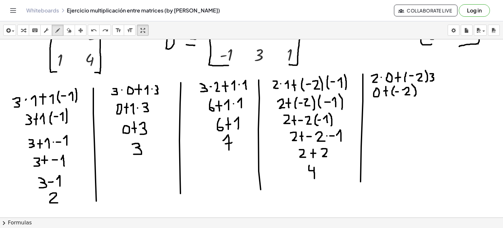
click at [414, 96] on div at bounding box center [251, 162] width 503 height 356
drag, startPoint x: 419, startPoint y: 88, endPoint x: 420, endPoint y: 94, distance: 5.3
click at [420, 94] on div at bounding box center [251, 162] width 503 height 356
click at [381, 104] on div at bounding box center [251, 162] width 503 height 356
drag, startPoint x: 388, startPoint y: 103, endPoint x: 389, endPoint y: 112, distance: 9.2
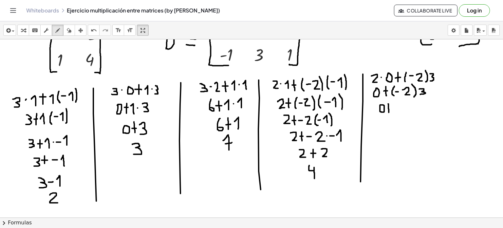
click at [389, 112] on div at bounding box center [251, 162] width 503 height 356
drag, startPoint x: 386, startPoint y: 107, endPoint x: 390, endPoint y: 107, distance: 3.9
click at [390, 107] on div at bounding box center [251, 162] width 503 height 356
click at [398, 108] on div at bounding box center [251, 162] width 503 height 356
drag, startPoint x: 401, startPoint y: 105, endPoint x: 408, endPoint y: 111, distance: 8.8
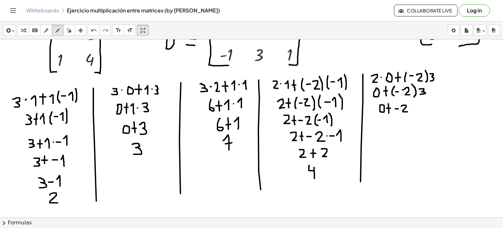
click at [408, 111] on div at bounding box center [251, 162] width 503 height 356
click at [412, 107] on div at bounding box center [251, 162] width 503 height 356
drag, startPoint x: 418, startPoint y: 104, endPoint x: 419, endPoint y: 110, distance: 5.9
click at [419, 110] on div at bounding box center [251, 162] width 503 height 356
click at [385, 121] on div at bounding box center [251, 162] width 503 height 356
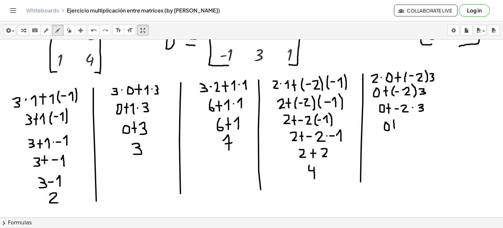
drag, startPoint x: 393, startPoint y: 119, endPoint x: 394, endPoint y: 128, distance: 8.5
click at [394, 128] on div at bounding box center [251, 162] width 503 height 356
drag, startPoint x: 391, startPoint y: 124, endPoint x: 396, endPoint y: 124, distance: 4.9
click at [396, 124] on div at bounding box center [251, 162] width 503 height 356
drag, startPoint x: 400, startPoint y: 124, endPoint x: 404, endPoint y: 124, distance: 3.9
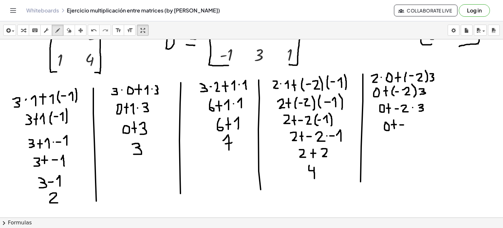
click at [404, 124] on div at bounding box center [251, 162] width 503 height 356
drag, startPoint x: 409, startPoint y: 120, endPoint x: 409, endPoint y: 125, distance: 5.3
click at [409, 125] on div at bounding box center [251, 162] width 503 height 356
click at [390, 139] on div at bounding box center [251, 162] width 503 height 356
drag, startPoint x: 396, startPoint y: 143, endPoint x: 399, endPoint y: 143, distance: 3.6
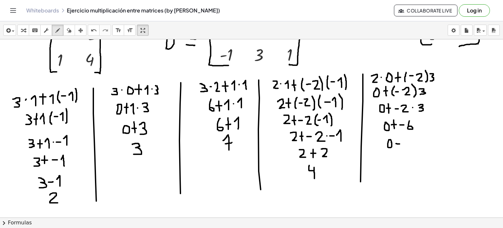
click at [399, 143] on div at bounding box center [251, 162] width 503 height 356
drag, startPoint x: 406, startPoint y: 138, endPoint x: 405, endPoint y: 145, distance: 6.3
click at [405, 145] on div at bounding box center [251, 162] width 503 height 356
drag, startPoint x: 392, startPoint y: 158, endPoint x: 396, endPoint y: 158, distance: 3.9
click at [396, 158] on div at bounding box center [251, 162] width 503 height 356
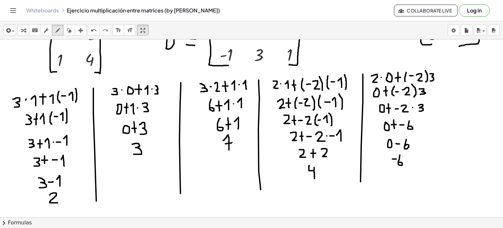
drag, startPoint x: 400, startPoint y: 154, endPoint x: 398, endPoint y: 161, distance: 7.3
click at [398, 161] on div at bounding box center [251, 162] width 503 height 356
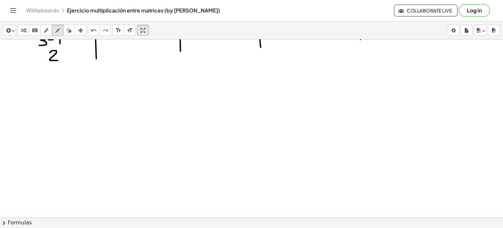
scroll to position [195, 0]
drag, startPoint x: 9, startPoint y: 78, endPoint x: 502, endPoint y: -2, distance: 500.3
click at [502, 0] on html "Graspable Math Activities Get Started Activity Bank Assigned Work Classes White…" at bounding box center [251, 114] width 503 height 228
click at [93, 30] on icon "undo" at bounding box center [94, 31] width 6 height 8
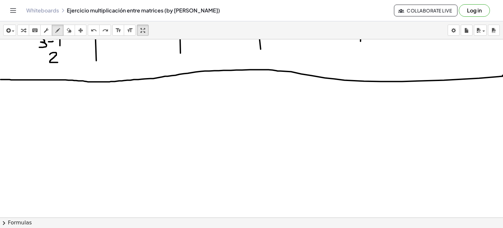
drag, startPoint x: 3, startPoint y: 79, endPoint x: 502, endPoint y: 75, distance: 499.2
click at [502, 75] on div "3 1 - 1 2 - 2 4 1 1 3 0 2 1 ×" at bounding box center [251, 128] width 503 height 178
click at [94, 30] on icon "undo" at bounding box center [94, 31] width 6 height 8
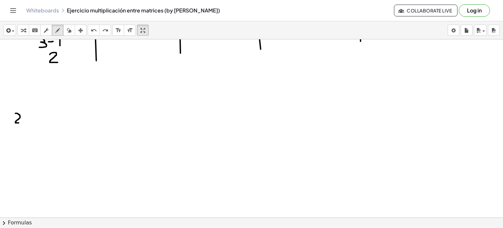
drag, startPoint x: 15, startPoint y: 113, endPoint x: 20, endPoint y: 122, distance: 10.4
click at [20, 122] on div at bounding box center [252, 111] width 505 height 534
click at [24, 118] on div at bounding box center [252, 111] width 505 height 534
drag, startPoint x: 28, startPoint y: 116, endPoint x: 35, endPoint y: 121, distance: 8.6
click at [35, 121] on div at bounding box center [252, 111] width 505 height 534
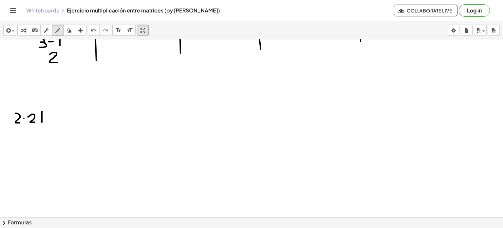
drag, startPoint x: 42, startPoint y: 111, endPoint x: 42, endPoint y: 122, distance: 11.5
click at [42, 122] on div at bounding box center [252, 111] width 505 height 534
drag, startPoint x: 38, startPoint y: 117, endPoint x: 45, endPoint y: 116, distance: 7.3
click at [45, 116] on div at bounding box center [252, 111] width 505 height 534
drag, startPoint x: 51, startPoint y: 111, endPoint x: 52, endPoint y: 122, distance: 10.9
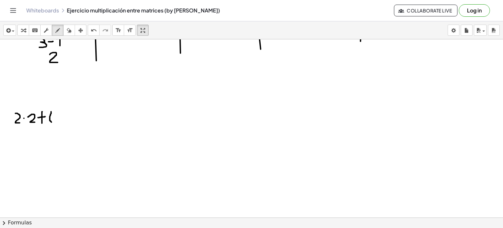
click at [52, 122] on div at bounding box center [252, 111] width 505 height 534
click at [57, 115] on div at bounding box center [252, 111] width 505 height 534
drag, startPoint x: 61, startPoint y: 113, endPoint x: 67, endPoint y: 119, distance: 8.6
click at [67, 119] on div at bounding box center [252, 111] width 505 height 534
drag, startPoint x: 70, startPoint y: 109, endPoint x: 69, endPoint y: 121, distance: 11.8
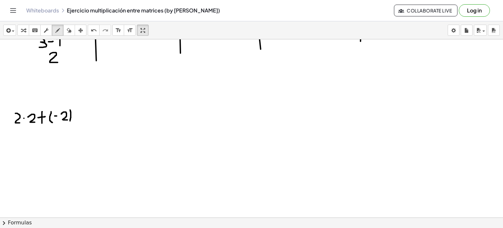
click at [69, 121] on div at bounding box center [252, 111] width 505 height 534
drag, startPoint x: 75, startPoint y: 114, endPoint x: 79, endPoint y: 119, distance: 7.1
click at [79, 119] on div at bounding box center [252, 111] width 505 height 534
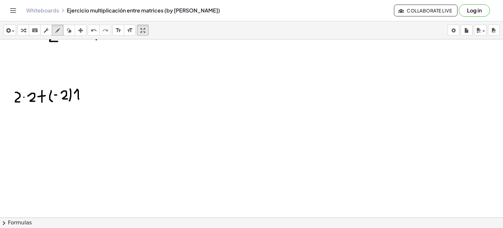
scroll to position [217, 0]
drag, startPoint x: 16, startPoint y: 111, endPoint x: 18, endPoint y: 123, distance: 11.9
click at [18, 123] on div at bounding box center [252, 89] width 505 height 534
drag, startPoint x: 22, startPoint y: 111, endPoint x: 23, endPoint y: 122, distance: 10.8
click at [23, 122] on div at bounding box center [252, 89] width 505 height 534
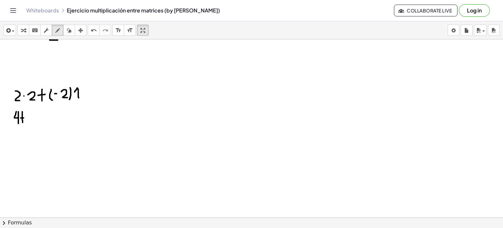
click at [24, 117] on div at bounding box center [252, 89] width 505 height 534
drag, startPoint x: 29, startPoint y: 112, endPoint x: 31, endPoint y: 121, distance: 9.6
click at [31, 121] on div at bounding box center [252, 89] width 505 height 534
click at [87, 29] on div "insert select one: Math Expression Function Text Youtube Video Graphing Geometr…" at bounding box center [251, 30] width 503 height 18
click at [92, 29] on icon "undo" at bounding box center [94, 31] width 6 height 8
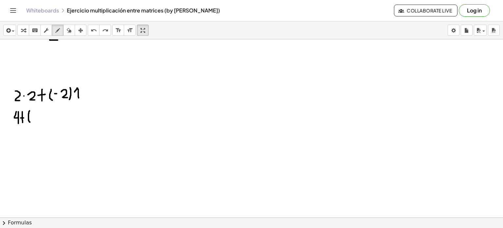
drag, startPoint x: 29, startPoint y: 110, endPoint x: 30, endPoint y: 121, distance: 11.5
click at [30, 121] on div at bounding box center [252, 89] width 505 height 534
click at [35, 114] on div at bounding box center [252, 89] width 505 height 534
drag, startPoint x: 37, startPoint y: 114, endPoint x: 42, endPoint y: 120, distance: 7.7
click at [42, 120] on div at bounding box center [252, 89] width 505 height 534
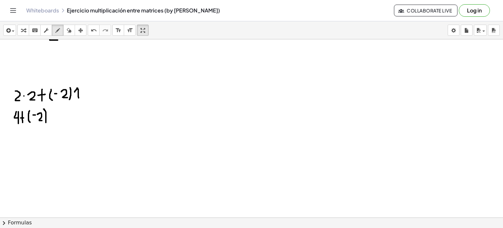
drag, startPoint x: 44, startPoint y: 108, endPoint x: 46, endPoint y: 122, distance: 13.9
click at [46, 122] on div at bounding box center [252, 89] width 505 height 534
drag, startPoint x: 49, startPoint y: 111, endPoint x: 53, endPoint y: 118, distance: 8.1
click at [53, 118] on div at bounding box center [252, 89] width 505 height 534
click at [18, 130] on div at bounding box center [252, 89] width 505 height 534
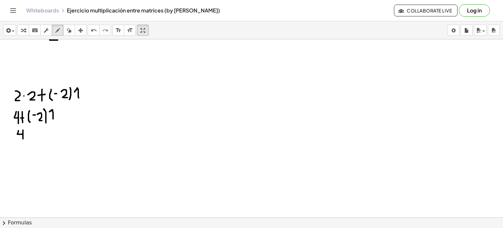
drag, startPoint x: 18, startPoint y: 130, endPoint x: 23, endPoint y: 141, distance: 11.7
click at [23, 141] on div at bounding box center [252, 89] width 505 height 534
drag, startPoint x: 27, startPoint y: 129, endPoint x: 27, endPoint y: 138, distance: 9.8
click at [27, 138] on div at bounding box center [252, 89] width 505 height 534
drag, startPoint x: 25, startPoint y: 132, endPoint x: 28, endPoint y: 132, distance: 3.6
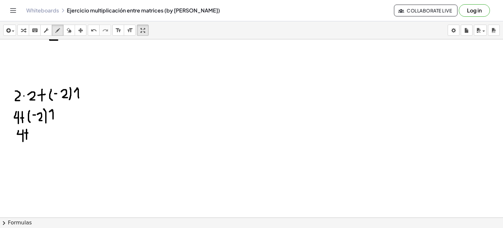
click at [28, 132] on div at bounding box center [252, 89] width 505 height 534
click at [33, 133] on div at bounding box center [252, 89] width 505 height 534
drag, startPoint x: 35, startPoint y: 132, endPoint x: 44, endPoint y: 137, distance: 10.0
click at [44, 137] on div at bounding box center [252, 89] width 505 height 534
click at [46, 132] on div at bounding box center [252, 89] width 505 height 534
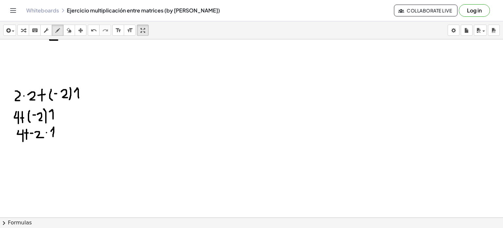
drag, startPoint x: 51, startPoint y: 131, endPoint x: 53, endPoint y: 137, distance: 6.2
click at [53, 137] on div at bounding box center [252, 89] width 505 height 534
click at [88, 29] on button "undo undo" at bounding box center [94, 30] width 12 height 11
click at [47, 131] on div at bounding box center [252, 89] width 505 height 534
drag, startPoint x: 52, startPoint y: 131, endPoint x: 55, endPoint y: 137, distance: 6.4
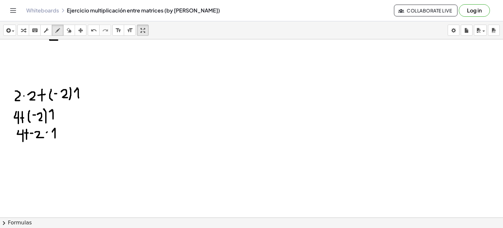
click at [55, 137] on div at bounding box center [252, 89] width 505 height 534
drag, startPoint x: 20, startPoint y: 149, endPoint x: 22, endPoint y: 159, distance: 10.5
click at [22, 159] on div at bounding box center [252, 89] width 505 height 534
drag, startPoint x: 27, startPoint y: 150, endPoint x: 27, endPoint y: 162, distance: 11.8
click at [27, 162] on div at bounding box center [252, 89] width 505 height 534
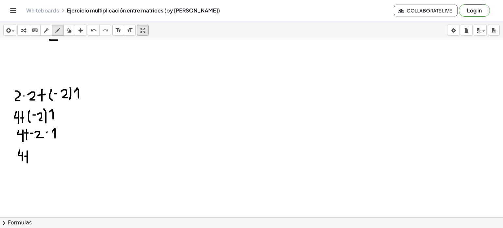
drag, startPoint x: 25, startPoint y: 155, endPoint x: 30, endPoint y: 155, distance: 4.9
click at [30, 155] on div at bounding box center [252, 89] width 505 height 534
click at [36, 155] on div at bounding box center [252, 89] width 505 height 534
drag, startPoint x: 38, startPoint y: 155, endPoint x: 46, endPoint y: 159, distance: 9.3
click at [46, 159] on div at bounding box center [252, 89] width 505 height 534
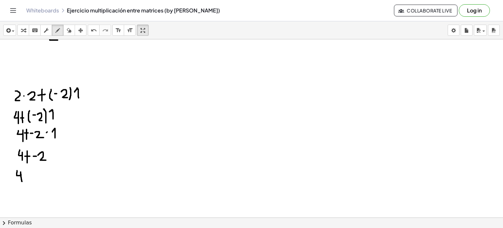
drag, startPoint x: 17, startPoint y: 170, endPoint x: 22, endPoint y: 181, distance: 11.9
click at [22, 181] on div at bounding box center [252, 89] width 505 height 534
click at [27, 175] on div at bounding box center [252, 89] width 505 height 534
click at [36, 172] on div at bounding box center [252, 89] width 505 height 534
click at [35, 174] on div at bounding box center [252, 89] width 505 height 534
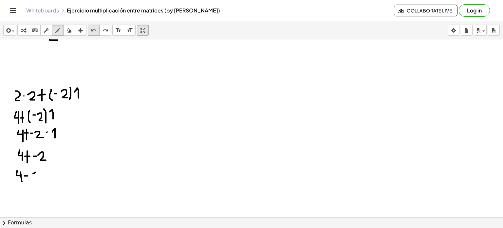
click at [91, 28] on icon "undo" at bounding box center [94, 31] width 6 height 8
drag, startPoint x: 34, startPoint y: 174, endPoint x: 38, endPoint y: 171, distance: 5.6
click at [38, 171] on div at bounding box center [252, 89] width 505 height 534
drag, startPoint x: 38, startPoint y: 171, endPoint x: 40, endPoint y: 180, distance: 9.4
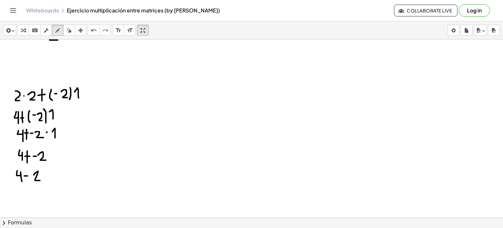
click at [40, 180] on div at bounding box center [252, 89] width 505 height 534
click at [26, 187] on div at bounding box center [252, 89] width 505 height 534
click at [92, 31] on icon "undo" at bounding box center [94, 31] width 6 height 8
drag, startPoint x: 24, startPoint y: 188, endPoint x: 29, endPoint y: 193, distance: 7.4
click at [29, 193] on div at bounding box center [252, 89] width 505 height 534
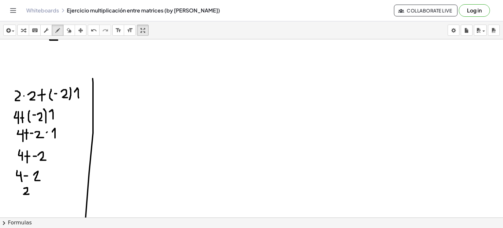
drag, startPoint x: 93, startPoint y: 78, endPoint x: 96, endPoint y: 243, distance: 165.0
click at [96, 227] on html "Graspable Math Activities Get Started Activity Bank Assigned Work Classes White…" at bounding box center [251, 114] width 503 height 228
click at [87, 26] on div "insert select one: Math Expression Function Text Youtube Video Graphing Geometr…" at bounding box center [251, 30] width 503 height 18
click at [93, 30] on icon "undo" at bounding box center [94, 31] width 6 height 8
drag, startPoint x: 93, startPoint y: 85, endPoint x: 92, endPoint y: 243, distance: 158.1
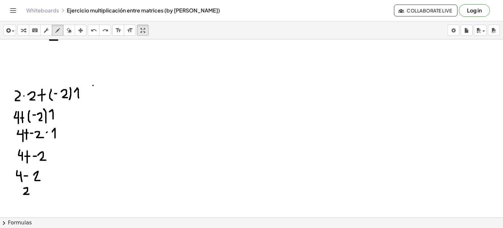
click at [92, 227] on html "Graspable Math Activities Get Started Activity Bank Assigned Work Classes White…" at bounding box center [251, 114] width 503 height 228
drag, startPoint x: 104, startPoint y: 91, endPoint x: 109, endPoint y: 86, distance: 6.7
click at [109, 86] on div at bounding box center [252, 89] width 505 height 534
drag, startPoint x: 109, startPoint y: 86, endPoint x: 108, endPoint y: 97, distance: 10.8
click at [108, 97] on div at bounding box center [252, 89] width 505 height 534
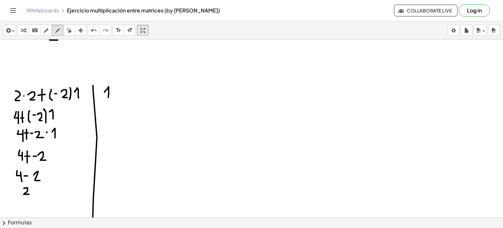
click at [113, 91] on div at bounding box center [252, 89] width 505 height 534
click at [116, 90] on div at bounding box center [252, 89] width 505 height 534
click at [93, 30] on icon "undo" at bounding box center [94, 31] width 6 height 8
drag, startPoint x: 116, startPoint y: 90, endPoint x: 118, endPoint y: 99, distance: 9.5
click at [118, 99] on div at bounding box center [252, 89] width 505 height 534
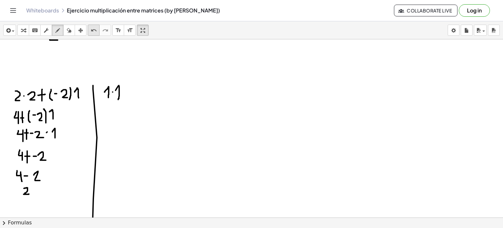
click at [92, 32] on icon "undo" at bounding box center [94, 31] width 6 height 8
click at [117, 88] on div at bounding box center [252, 89] width 505 height 534
click at [126, 82] on div at bounding box center [252, 89] width 505 height 534
click at [100, 36] on div "insert select one: Math Expression Function Text Youtube Video Graphing Geometr…" at bounding box center [251, 30] width 503 height 18
click at [93, 26] on div "undo" at bounding box center [93, 30] width 9 height 8
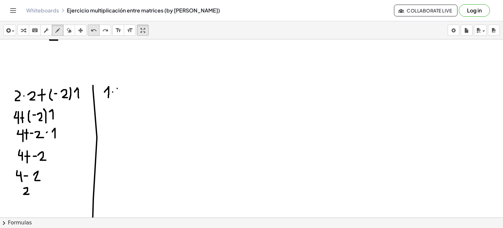
click at [93, 26] on div "undo" at bounding box center [93, 30] width 9 height 8
drag, startPoint x: 116, startPoint y: 90, endPoint x: 120, endPoint y: 97, distance: 8.0
click at [120, 97] on div at bounding box center [252, 89] width 505 height 534
drag, startPoint x: 124, startPoint y: 84, endPoint x: 125, endPoint y: 95, distance: 11.5
click at [125, 95] on div at bounding box center [252, 89] width 505 height 534
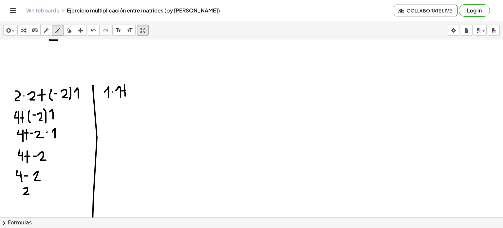
drag, startPoint x: 122, startPoint y: 90, endPoint x: 126, endPoint y: 90, distance: 3.9
click at [126, 90] on div at bounding box center [252, 89] width 505 height 534
click at [97, 30] on icon "undo" at bounding box center [94, 31] width 6 height 8
drag, startPoint x: 122, startPoint y: 90, endPoint x: 127, endPoint y: 90, distance: 4.9
click at [127, 90] on div at bounding box center [252, 89] width 505 height 534
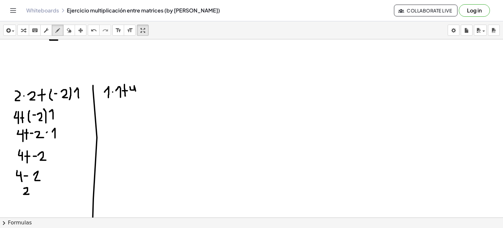
drag, startPoint x: 130, startPoint y: 86, endPoint x: 136, endPoint y: 94, distance: 10.3
click at [136, 94] on div at bounding box center [252, 89] width 505 height 534
click at [98, 34] on div "undo" at bounding box center [93, 30] width 9 height 8
drag, startPoint x: 131, startPoint y: 84, endPoint x: 136, endPoint y: 93, distance: 10.4
click at [136, 93] on div at bounding box center [252, 89] width 505 height 534
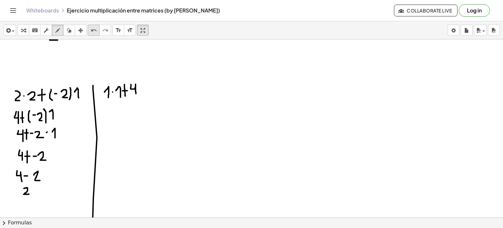
click at [95, 27] on icon "undo" at bounding box center [94, 31] width 6 height 8
drag, startPoint x: 116, startPoint y: 90, endPoint x: 121, endPoint y: 96, distance: 7.9
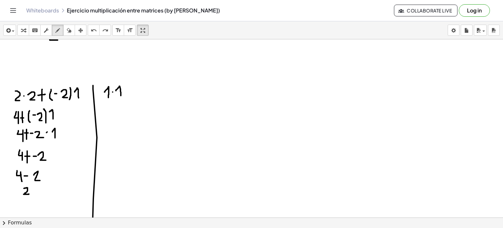
click at [121, 96] on div at bounding box center [252, 89] width 505 height 534
drag, startPoint x: 126, startPoint y: 83, endPoint x: 126, endPoint y: 95, distance: 11.5
click at [126, 95] on div at bounding box center [252, 89] width 505 height 534
drag, startPoint x: 123, startPoint y: 89, endPoint x: 128, endPoint y: 89, distance: 5.2
click at [128, 89] on div at bounding box center [252, 89] width 505 height 534
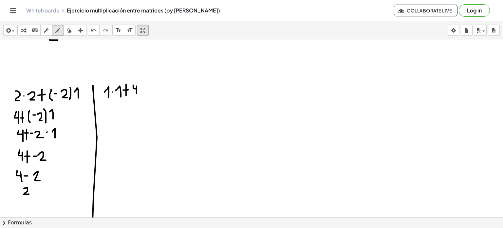
drag, startPoint x: 133, startPoint y: 84, endPoint x: 137, endPoint y: 93, distance: 8.8
click at [137, 93] on div at bounding box center [252, 89] width 505 height 534
drag, startPoint x: 142, startPoint y: 83, endPoint x: 144, endPoint y: 91, distance: 8.3
click at [144, 91] on div at bounding box center [252, 89] width 505 height 534
click at [96, 29] on icon "undo" at bounding box center [94, 31] width 6 height 8
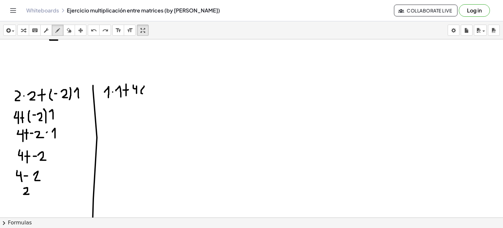
drag, startPoint x: 144, startPoint y: 85, endPoint x: 144, endPoint y: 93, distance: 7.9
click at [144, 93] on div at bounding box center [252, 89] width 505 height 534
click at [98, 29] on button "undo undo" at bounding box center [94, 30] width 12 height 11
drag, startPoint x: 144, startPoint y: 83, endPoint x: 143, endPoint y: 94, distance: 10.9
click at [143, 94] on div at bounding box center [252, 89] width 505 height 534
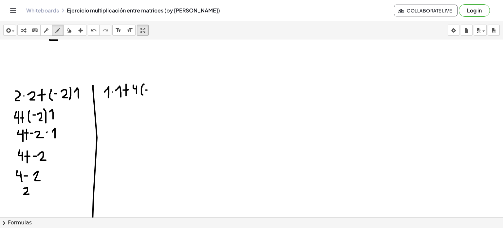
click at [147, 89] on div at bounding box center [252, 89] width 505 height 534
drag, startPoint x: 149, startPoint y: 89, endPoint x: 153, endPoint y: 90, distance: 4.1
click at [153, 90] on div at bounding box center [252, 89] width 505 height 534
click at [98, 32] on button "undo undo" at bounding box center [94, 30] width 12 height 11
drag, startPoint x: 151, startPoint y: 87, endPoint x: 154, endPoint y: 94, distance: 7.3
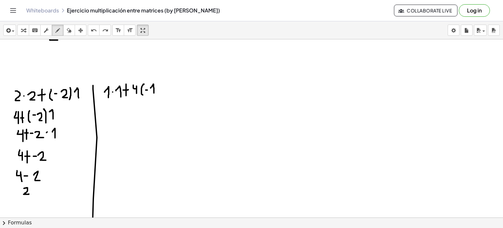
click at [154, 94] on div at bounding box center [252, 89] width 505 height 534
drag, startPoint x: 157, startPoint y: 81, endPoint x: 160, endPoint y: 95, distance: 14.4
click at [160, 95] on div at bounding box center [252, 89] width 505 height 534
drag, startPoint x: 111, startPoint y: 110, endPoint x: 116, endPoint y: 115, distance: 6.5
click at [116, 115] on div at bounding box center [252, 89] width 505 height 534
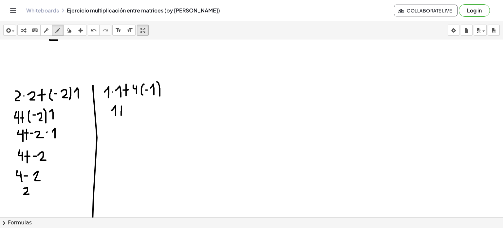
drag, startPoint x: 121, startPoint y: 105, endPoint x: 121, endPoint y: 115, distance: 9.2
click at [121, 115] on div at bounding box center [252, 89] width 505 height 534
drag, startPoint x: 119, startPoint y: 110, endPoint x: 124, endPoint y: 110, distance: 5.2
click at [124, 110] on div at bounding box center [252, 89] width 505 height 534
drag, startPoint x: 126, startPoint y: 107, endPoint x: 130, endPoint y: 117, distance: 10.6
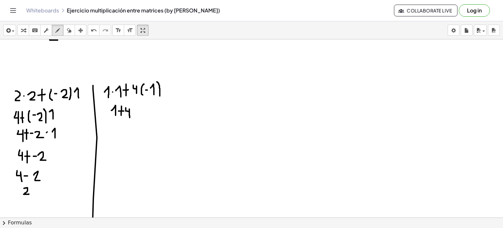
click at [130, 117] on div at bounding box center [252, 89] width 505 height 534
drag, startPoint x: 136, startPoint y: 104, endPoint x: 136, endPoint y: 117, distance: 12.4
click at [136, 117] on div at bounding box center [252, 89] width 505 height 534
drag, startPoint x: 137, startPoint y: 110, endPoint x: 141, endPoint y: 110, distance: 3.6
click at [141, 110] on div at bounding box center [252, 89] width 505 height 534
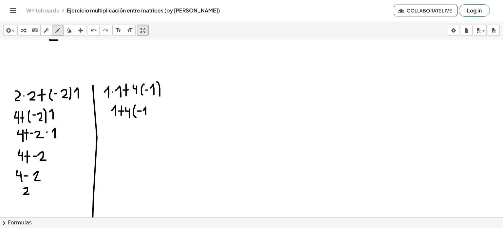
drag, startPoint x: 143, startPoint y: 110, endPoint x: 146, endPoint y: 115, distance: 5.7
click at [146, 115] on div at bounding box center [252, 89] width 505 height 534
drag, startPoint x: 149, startPoint y: 104, endPoint x: 152, endPoint y: 116, distance: 12.8
click at [152, 116] on div at bounding box center [252, 89] width 505 height 534
click at [91, 31] on icon "undo" at bounding box center [94, 31] width 6 height 8
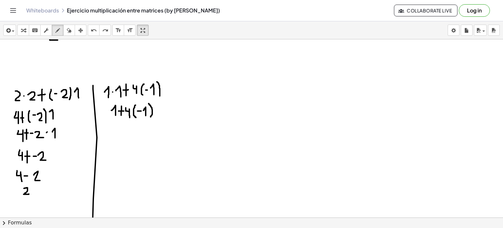
drag, startPoint x: 149, startPoint y: 103, endPoint x: 151, endPoint y: 116, distance: 13.6
click at [151, 116] on div at bounding box center [252, 89] width 505 height 534
drag, startPoint x: 111, startPoint y: 129, endPoint x: 114, endPoint y: 136, distance: 7.2
click at [114, 136] on div at bounding box center [252, 89] width 505 height 534
drag, startPoint x: 120, startPoint y: 127, endPoint x: 119, endPoint y: 136, distance: 9.5
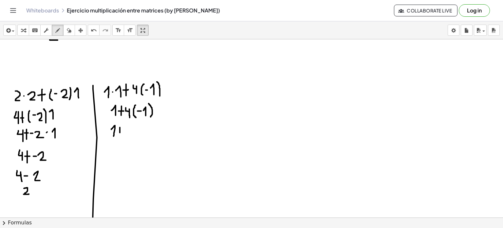
click at [119, 136] on div at bounding box center [252, 89] width 505 height 534
drag, startPoint x: 117, startPoint y: 131, endPoint x: 121, endPoint y: 131, distance: 4.3
click at [121, 131] on div at bounding box center [252, 89] width 505 height 534
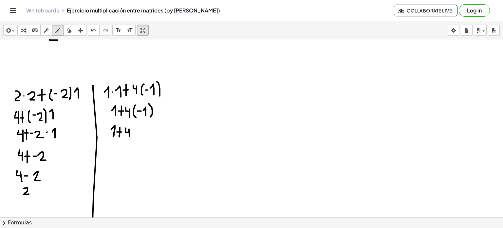
drag, startPoint x: 126, startPoint y: 127, endPoint x: 129, endPoint y: 137, distance: 10.5
click at [129, 137] on div at bounding box center [252, 89] width 505 height 534
click at [141, 137] on div at bounding box center [252, 89] width 505 height 534
click at [89, 31] on div "undo" at bounding box center [93, 30] width 9 height 8
click at [133, 131] on div at bounding box center [252, 89] width 505 height 534
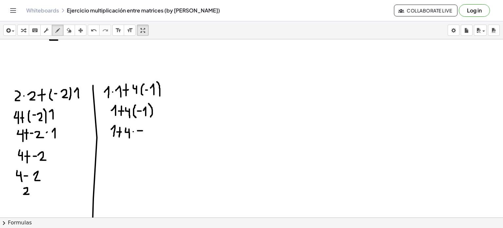
drag, startPoint x: 137, startPoint y: 130, endPoint x: 142, endPoint y: 130, distance: 4.9
click at [142, 130] on div at bounding box center [252, 89] width 505 height 534
drag, startPoint x: 145, startPoint y: 130, endPoint x: 149, endPoint y: 135, distance: 6.2
click at [149, 135] on div at bounding box center [252, 89] width 505 height 534
drag, startPoint x: 112, startPoint y: 147, endPoint x: 116, endPoint y: 154, distance: 8.1
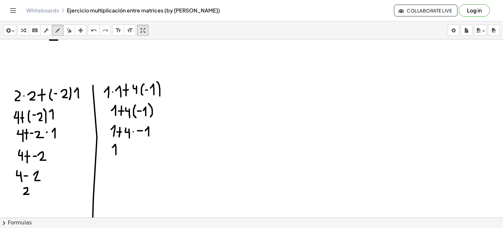
click at [116, 154] on div at bounding box center [252, 89] width 505 height 534
drag, startPoint x: 120, startPoint y: 145, endPoint x: 120, endPoint y: 153, distance: 8.2
click at [120, 153] on div at bounding box center [252, 89] width 505 height 534
drag, startPoint x: 118, startPoint y: 149, endPoint x: 123, endPoint y: 149, distance: 5.2
click at [123, 149] on div at bounding box center [252, 89] width 505 height 534
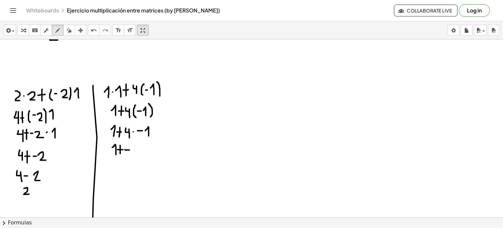
drag, startPoint x: 125, startPoint y: 149, endPoint x: 131, endPoint y: 149, distance: 5.9
click at [131, 149] on div at bounding box center [252, 89] width 505 height 534
drag, startPoint x: 135, startPoint y: 145, endPoint x: 140, endPoint y: 153, distance: 9.4
click at [140, 153] on div at bounding box center [252, 89] width 505 height 534
click at [93, 30] on icon "undo" at bounding box center [94, 31] width 6 height 8
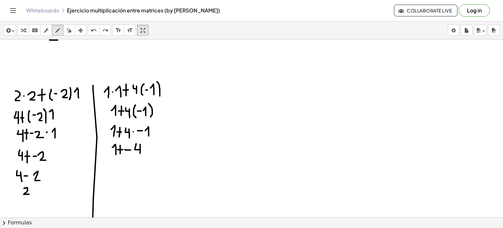
drag, startPoint x: 136, startPoint y: 143, endPoint x: 140, endPoint y: 153, distance: 10.3
click at [140, 153] on div at bounding box center [252, 89] width 505 height 534
drag, startPoint x: 115, startPoint y: 163, endPoint x: 118, endPoint y: 171, distance: 8.4
click at [118, 171] on div at bounding box center [252, 89] width 505 height 534
drag, startPoint x: 121, startPoint y: 165, endPoint x: 126, endPoint y: 165, distance: 4.3
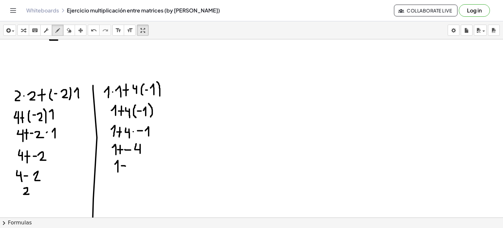
click at [126, 165] on div at bounding box center [252, 89] width 505 height 534
drag, startPoint x: 131, startPoint y: 163, endPoint x: 135, endPoint y: 172, distance: 9.7
click at [135, 172] on div at bounding box center [252, 89] width 505 height 534
click at [123, 180] on div at bounding box center [252, 89] width 505 height 534
click at [126, 178] on div at bounding box center [252, 89] width 505 height 534
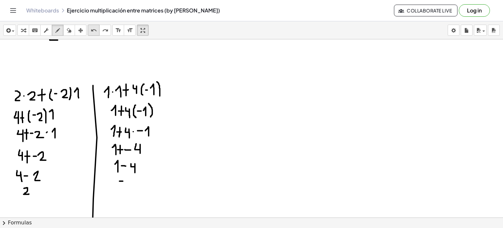
click at [92, 30] on icon "undo" at bounding box center [94, 31] width 6 height 8
drag, startPoint x: 124, startPoint y: 179, endPoint x: 124, endPoint y: 186, distance: 6.5
click at [124, 186] on div at bounding box center [252, 89] width 505 height 534
drag, startPoint x: 175, startPoint y: 81, endPoint x: 152, endPoint y: 243, distance: 163.4
click at [152, 227] on html "Graspable Math Activities Get Started Activity Bank Assigned Work Classes White…" at bounding box center [251, 114] width 503 height 228
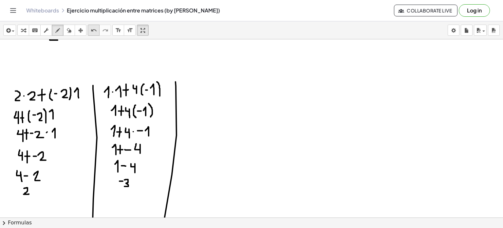
click at [93, 31] on icon "undo" at bounding box center [94, 31] width 6 height 8
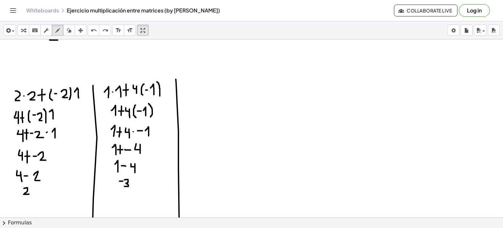
drag, startPoint x: 176, startPoint y: 79, endPoint x: 184, endPoint y: 243, distance: 164.6
click at [184, 227] on html "Graspable Math Activities Get Started Activity Bank Assigned Work Classes White…" at bounding box center [251, 114] width 503 height 228
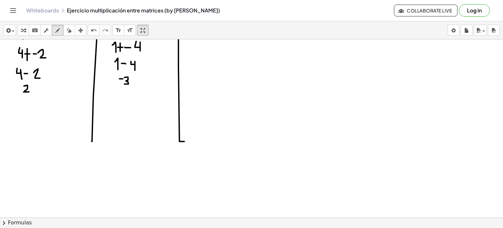
scroll to position [316, 0]
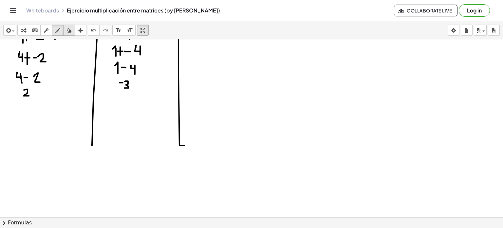
click at [67, 29] on icon "button" at bounding box center [69, 31] width 5 height 8
drag, startPoint x: 9, startPoint y: 111, endPoint x: 200, endPoint y: 125, distance: 191.7
click at [200, 125] on div at bounding box center [252, 80] width 505 height 712
click at [89, 34] on button "undo undo" at bounding box center [94, 30] width 12 height 11
drag, startPoint x: 6, startPoint y: 127, endPoint x: 17, endPoint y: 123, distance: 11.7
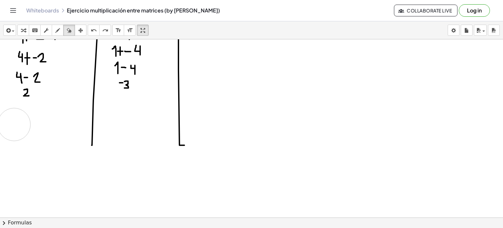
click at [17, 123] on div at bounding box center [252, 80] width 505 height 712
drag, startPoint x: 17, startPoint y: 123, endPoint x: 193, endPoint y: 165, distance: 181.1
click at [14, 141] on div at bounding box center [252, 80] width 505 height 712
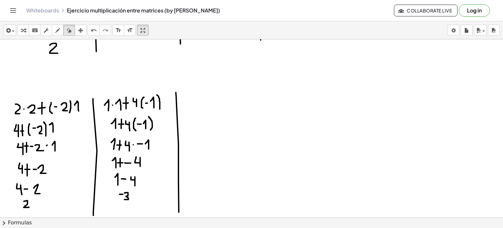
scroll to position [202, 0]
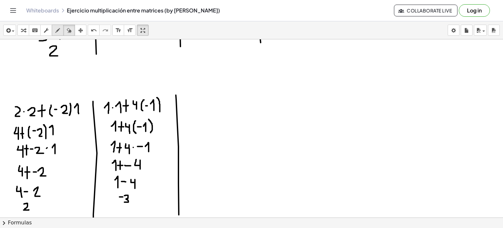
click at [62, 30] on button "draw" at bounding box center [58, 30] width 12 height 11
drag, startPoint x: 186, startPoint y: 100, endPoint x: 192, endPoint y: 107, distance: 9.7
click at [192, 107] on div at bounding box center [252, 194] width 505 height 712
click at [91, 30] on icon "undo" at bounding box center [94, 31] width 6 height 8
click at [183, 98] on div at bounding box center [252, 194] width 505 height 712
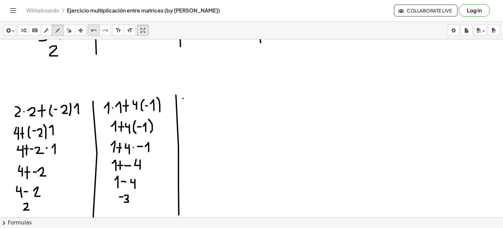
click at [92, 34] on icon "undo" at bounding box center [94, 31] width 6 height 8
drag, startPoint x: 182, startPoint y: 98, endPoint x: 180, endPoint y: 107, distance: 8.9
click at [180, 107] on div at bounding box center [252, 194] width 505 height 712
click at [96, 30] on icon "undo" at bounding box center [94, 31] width 6 height 8
drag, startPoint x: 183, startPoint y: 98, endPoint x: 187, endPoint y: 104, distance: 7.0
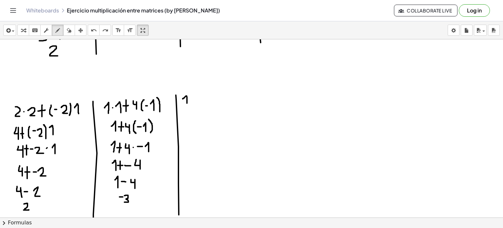
click at [187, 104] on div at bounding box center [252, 194] width 505 height 712
click at [192, 99] on div at bounding box center [252, 194] width 505 height 712
click at [198, 98] on div at bounding box center [252, 194] width 505 height 712
click at [198, 99] on div at bounding box center [252, 194] width 505 height 712
click at [97, 32] on div "undo" at bounding box center [93, 30] width 9 height 8
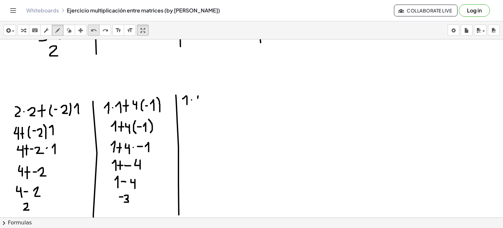
click at [92, 27] on icon "undo" at bounding box center [94, 31] width 6 height 8
click at [198, 95] on div at bounding box center [252, 194] width 505 height 712
drag, startPoint x: 207, startPoint y: 93, endPoint x: 207, endPoint y: 104, distance: 11.8
click at [207, 104] on div at bounding box center [252, 194] width 505 height 712
click at [205, 101] on div at bounding box center [252, 194] width 505 height 712
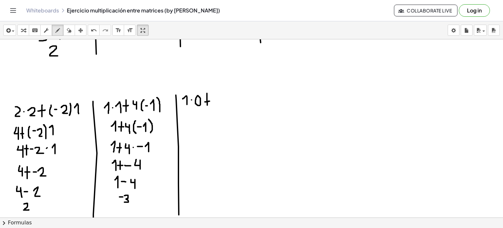
drag, startPoint x: 205, startPoint y: 101, endPoint x: 210, endPoint y: 100, distance: 4.6
click at [210, 100] on div at bounding box center [252, 194] width 505 height 712
drag, startPoint x: 212, startPoint y: 95, endPoint x: 218, endPoint y: 105, distance: 11.4
click at [218, 105] on div at bounding box center [252, 194] width 505 height 712
click at [222, 99] on div at bounding box center [252, 194] width 505 height 712
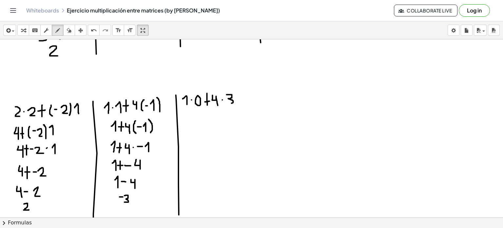
drag, startPoint x: 227, startPoint y: 94, endPoint x: 228, endPoint y: 102, distance: 8.7
click at [228, 102] on div at bounding box center [252, 194] width 505 height 712
click at [195, 112] on div at bounding box center [252, 194] width 505 height 712
drag, startPoint x: 204, startPoint y: 111, endPoint x: 204, endPoint y: 122, distance: 10.8
click at [204, 122] on div at bounding box center [252, 194] width 505 height 712
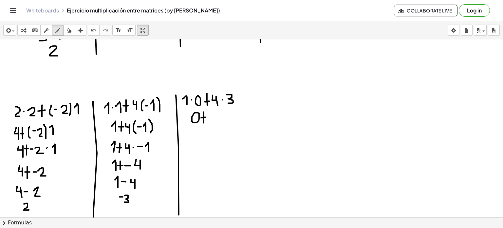
drag, startPoint x: 201, startPoint y: 117, endPoint x: 206, endPoint y: 117, distance: 5.0
click at [206, 117] on div at bounding box center [252, 194] width 505 height 712
drag, startPoint x: 209, startPoint y: 113, endPoint x: 212, endPoint y: 121, distance: 9.1
click at [212, 121] on div at bounding box center [252, 194] width 505 height 712
click at [217, 116] on div at bounding box center [252, 194] width 505 height 712
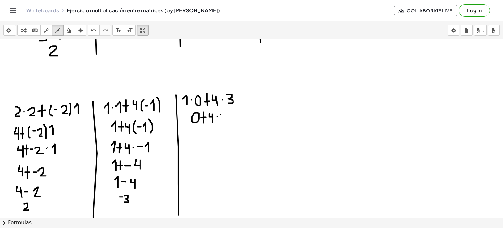
click at [222, 113] on div at bounding box center [252, 194] width 505 height 712
click at [97, 30] on div "undo" at bounding box center [93, 30] width 9 height 8
click at [94, 31] on icon "undo" at bounding box center [94, 31] width 6 height 8
drag, startPoint x: 222, startPoint y: 112, endPoint x: 219, endPoint y: 120, distance: 9.4
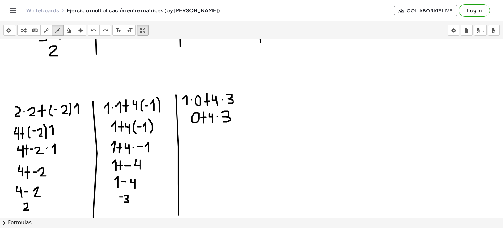
click at [219, 120] on div at bounding box center [252, 194] width 505 height 712
click at [86, 32] on button "arrange" at bounding box center [81, 30] width 12 height 11
click at [91, 32] on icon "undo" at bounding box center [94, 31] width 6 height 8
drag, startPoint x: 221, startPoint y: 113, endPoint x: 59, endPoint y: 49, distance: 174.0
click at [226, 112] on div at bounding box center [252, 194] width 505 height 712
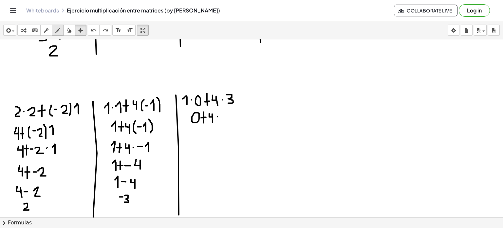
click at [58, 30] on icon "button" at bounding box center [57, 31] width 5 height 8
drag, startPoint x: 221, startPoint y: 112, endPoint x: 223, endPoint y: 120, distance: 8.3
click at [223, 120] on div at bounding box center [252, 194] width 505 height 712
click at [196, 133] on div at bounding box center [252, 194] width 505 height 712
drag, startPoint x: 206, startPoint y: 130, endPoint x: 205, endPoint y: 142, distance: 12.8
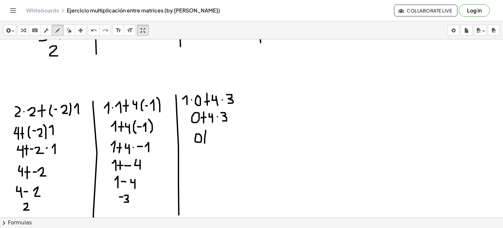
click at [205, 142] on div at bounding box center [252, 194] width 505 height 712
click at [90, 28] on div "undo" at bounding box center [93, 30] width 9 height 8
drag, startPoint x: 206, startPoint y: 131, endPoint x: 206, endPoint y: 142, distance: 11.8
click at [206, 142] on div at bounding box center [252, 194] width 505 height 712
drag, startPoint x: 203, startPoint y: 137, endPoint x: 208, endPoint y: 137, distance: 4.9
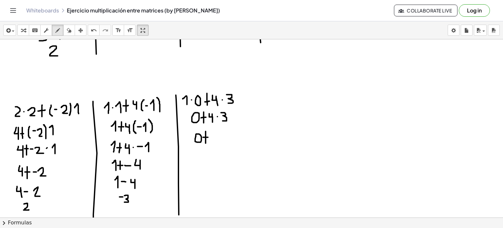
click at [208, 137] on div at bounding box center [252, 194] width 505 height 712
drag, startPoint x: 210, startPoint y: 136, endPoint x: 215, endPoint y: 142, distance: 7.8
click at [215, 142] on div at bounding box center [252, 194] width 505 height 712
drag, startPoint x: 218, startPoint y: 134, endPoint x: 223, endPoint y: 142, distance: 9.3
click at [223, 142] on div at bounding box center [252, 194] width 505 height 712
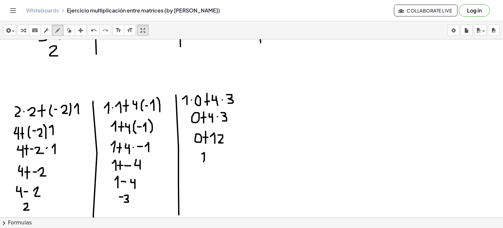
drag, startPoint x: 202, startPoint y: 153, endPoint x: 204, endPoint y: 162, distance: 9.3
click at [204, 162] on div at bounding box center [252, 194] width 505 height 712
click at [98, 29] on button "undo undo" at bounding box center [94, 30] width 12 height 11
drag, startPoint x: 199, startPoint y: 155, endPoint x: 203, endPoint y: 159, distance: 5.9
click at [203, 159] on div at bounding box center [252, 194] width 505 height 712
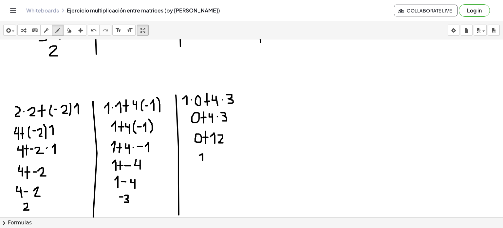
click at [97, 29] on div "undo" at bounding box center [93, 30] width 9 height 8
drag, startPoint x: 199, startPoint y: 152, endPoint x: 202, endPoint y: 160, distance: 8.7
click at [202, 160] on div at bounding box center [252, 194] width 505 height 712
click at [97, 31] on div "undo" at bounding box center [93, 30] width 9 height 8
drag, startPoint x: 200, startPoint y: 153, endPoint x: 203, endPoint y: 160, distance: 8.3
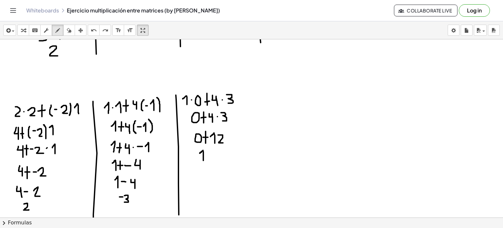
click at [203, 160] on div at bounding box center [252, 194] width 505 height 712
drag, startPoint x: 206, startPoint y: 153, endPoint x: 213, endPoint y: 161, distance: 10.4
click at [213, 161] on div at bounding box center [252, 194] width 505 height 712
drag, startPoint x: 248, startPoint y: 91, endPoint x: 223, endPoint y: 243, distance: 153.6
click at [223, 227] on html "Graspable Math Activities Get Started Activity Bank Assigned Work Classes White…" at bounding box center [251, 114] width 503 height 228
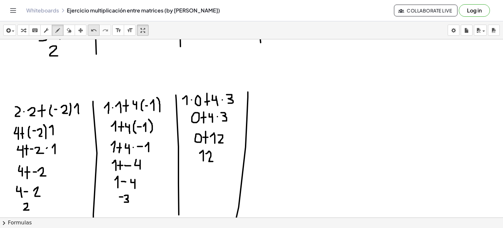
click at [92, 29] on icon "undo" at bounding box center [94, 31] width 6 height 8
click at [260, 227] on html "Graspable Math Activities Get Started Activity Bank Assigned Work Classes White…" at bounding box center [251, 114] width 503 height 228
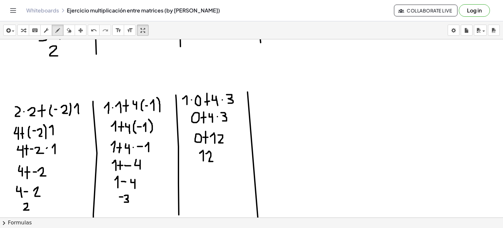
scroll to position [254, 0]
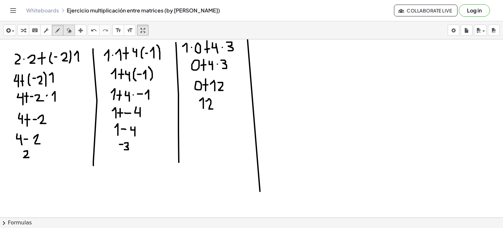
click at [71, 28] on icon "button" at bounding box center [69, 31] width 5 height 8
drag, startPoint x: 129, startPoint y: 193, endPoint x: 274, endPoint y: 178, distance: 146.2
click at [274, 178] on div at bounding box center [252, 141] width 505 height 712
drag, startPoint x: 216, startPoint y: 170, endPoint x: 199, endPoint y: 149, distance: 27.0
click at [256, 195] on div at bounding box center [252, 141] width 505 height 712
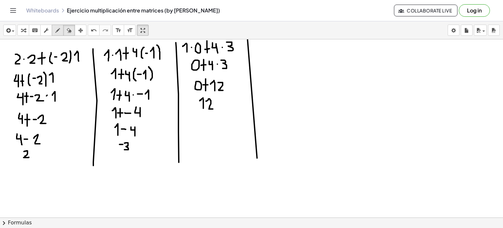
click at [58, 27] on icon "button" at bounding box center [57, 31] width 5 height 8
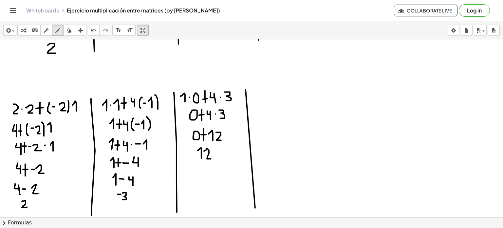
scroll to position [210, 7]
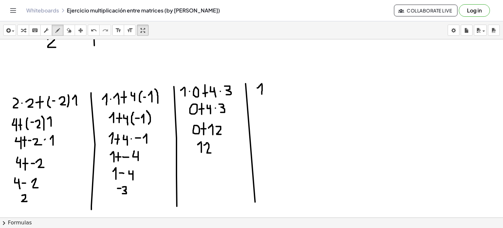
drag, startPoint x: 252, startPoint y: 87, endPoint x: 257, endPoint y: 94, distance: 8.3
click at [257, 94] on div at bounding box center [250, 185] width 505 height 712
click at [262, 90] on div at bounding box center [250, 185] width 505 height 712
drag, startPoint x: 266, startPoint y: 88, endPoint x: 272, endPoint y: 94, distance: 9.0
click at [272, 94] on div at bounding box center [250, 185] width 505 height 712
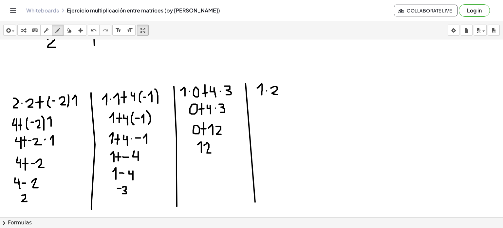
click at [97, 24] on div "insert select one: Math Expression Function Text Youtube Video Graphing Geometr…" at bounding box center [251, 30] width 503 height 18
click at [91, 30] on icon "undo" at bounding box center [94, 31] width 6 height 8
drag, startPoint x: 266, startPoint y: 87, endPoint x: 273, endPoint y: 93, distance: 8.9
click at [273, 93] on div at bounding box center [250, 185] width 505 height 712
drag, startPoint x: 279, startPoint y: 81, endPoint x: 279, endPoint y: 95, distance: 13.4
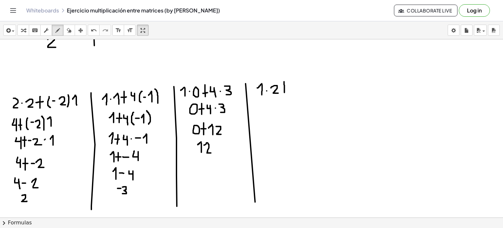
click at [279, 95] on div at bounding box center [250, 185] width 505 height 712
drag, startPoint x: 276, startPoint y: 88, endPoint x: 282, endPoint y: 88, distance: 5.9
click at [282, 88] on div at bounding box center [250, 185] width 505 height 712
drag, startPoint x: 287, startPoint y: 83, endPoint x: 291, endPoint y: 94, distance: 11.6
click at [291, 94] on div at bounding box center [250, 185] width 505 height 712
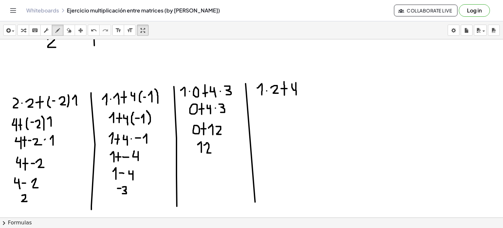
click at [86, 35] on div "insert select one: Math Expression Function Text Youtube Video Graphing Geometr…" at bounding box center [251, 30] width 503 height 18
click at [91, 32] on icon "undo" at bounding box center [94, 31] width 6 height 8
drag, startPoint x: 286, startPoint y: 81, endPoint x: 291, endPoint y: 94, distance: 13.9
click at [291, 94] on div at bounding box center [250, 185] width 505 height 712
click at [296, 86] on div at bounding box center [250, 185] width 505 height 712
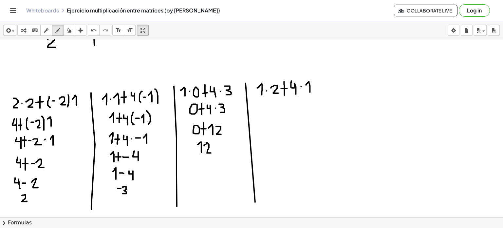
drag, startPoint x: 301, startPoint y: 84, endPoint x: 305, endPoint y: 92, distance: 8.2
click at [305, 92] on div at bounding box center [250, 185] width 505 height 712
drag, startPoint x: 260, startPoint y: 103, endPoint x: 266, endPoint y: 111, distance: 9.6
click at [266, 111] on div at bounding box center [250, 185] width 505 height 712
drag, startPoint x: 270, startPoint y: 102, endPoint x: 270, endPoint y: 112, distance: 9.8
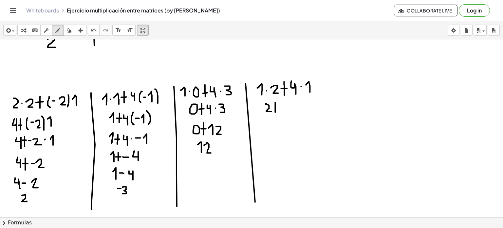
click at [270, 112] on div at bounding box center [250, 185] width 505 height 712
drag, startPoint x: 267, startPoint y: 107, endPoint x: 274, endPoint y: 106, distance: 6.6
click at [274, 106] on div at bounding box center [250, 185] width 505 height 712
click at [276, 106] on div at bounding box center [250, 185] width 505 height 712
drag, startPoint x: 276, startPoint y: 106, endPoint x: 279, endPoint y: 112, distance: 6.9
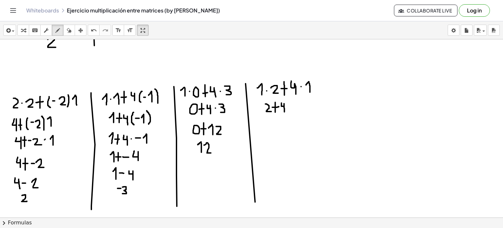
click at [279, 112] on div at bounding box center [250, 185] width 505 height 712
click at [284, 106] on div at bounding box center [250, 185] width 505 height 712
drag, startPoint x: 289, startPoint y: 104, endPoint x: 292, endPoint y: 113, distance: 9.7
click at [292, 113] on div at bounding box center [250, 185] width 505 height 712
click at [94, 30] on icon "undo" at bounding box center [94, 31] width 6 height 8
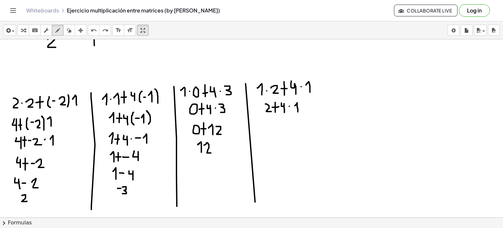
drag, startPoint x: 290, startPoint y: 105, endPoint x: 293, endPoint y: 112, distance: 7.2
click at [293, 112] on div at bounding box center [250, 185] width 505 height 712
drag, startPoint x: 263, startPoint y: 124, endPoint x: 268, endPoint y: 130, distance: 7.7
click at [268, 130] on div at bounding box center [250, 185] width 505 height 712
drag, startPoint x: 274, startPoint y: 119, endPoint x: 274, endPoint y: 130, distance: 10.8
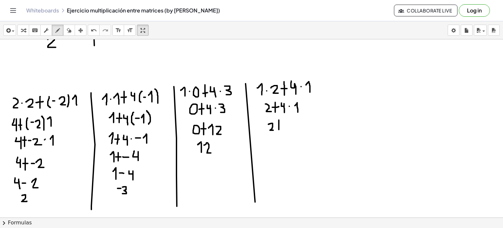
click at [274, 130] on div at bounding box center [250, 185] width 505 height 712
drag, startPoint x: 271, startPoint y: 124, endPoint x: 276, endPoint y: 125, distance: 4.6
click at [276, 125] on div at bounding box center [250, 185] width 505 height 712
drag, startPoint x: 280, startPoint y: 120, endPoint x: 284, endPoint y: 131, distance: 11.4
click at [284, 131] on div at bounding box center [250, 185] width 505 height 712
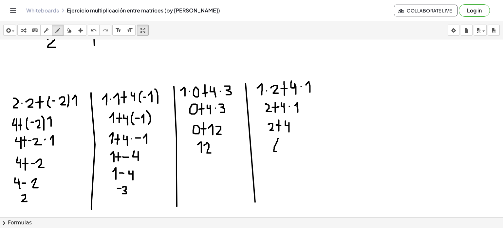
drag, startPoint x: 273, startPoint y: 138, endPoint x: 272, endPoint y: 151, distance: 13.2
click at [272, 151] on div at bounding box center [250, 185] width 505 height 712
click at [94, 27] on icon "undo" at bounding box center [94, 31] width 6 height 8
drag, startPoint x: 272, startPoint y: 135, endPoint x: 272, endPoint y: 143, distance: 7.9
click at [272, 143] on div at bounding box center [250, 185] width 505 height 712
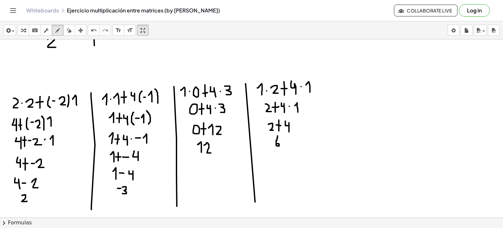
click at [96, 23] on div "insert select one: Math Expression Function Text Youtube Video Graphing Geometr…" at bounding box center [251, 30] width 503 height 18
click at [95, 27] on icon "undo" at bounding box center [94, 31] width 6 height 8
drag, startPoint x: 275, startPoint y: 134, endPoint x: 274, endPoint y: 143, distance: 8.5
click at [274, 143] on div at bounding box center [250, 185] width 505 height 712
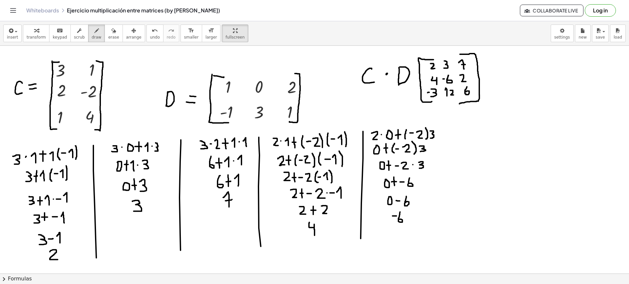
scroll to position [4, 0]
drag, startPoint x: 489, startPoint y: 0, endPoint x: 379, endPoint y: 184, distance: 214.0
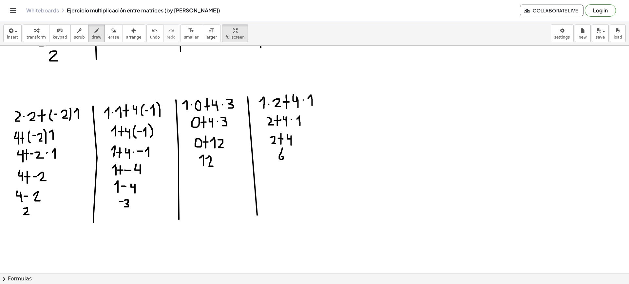
scroll to position [219, 0]
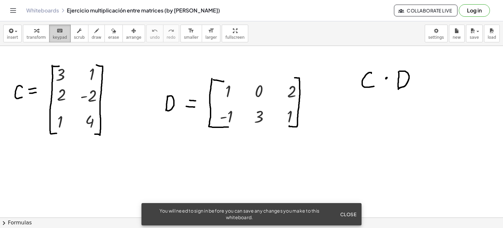
click at [53, 39] on span "keypad" at bounding box center [60, 37] width 14 height 5
click at [346, 212] on span "Close" at bounding box center [348, 214] width 16 height 6
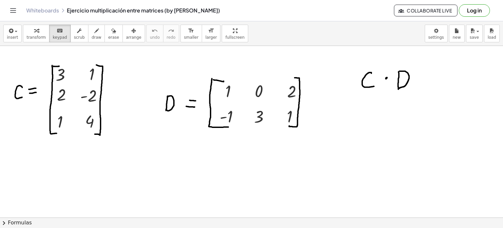
click at [257, 119] on div at bounding box center [258, 117] width 9 height 18
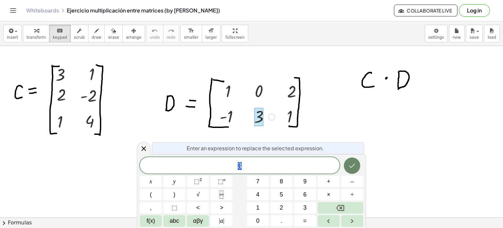
click at [351, 164] on icon "Done" at bounding box center [352, 165] width 8 height 8
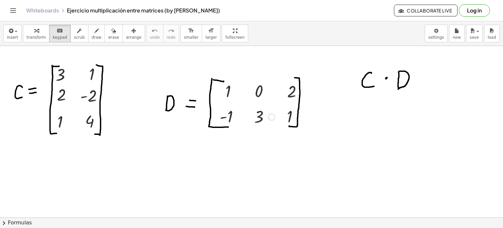
drag, startPoint x: 334, startPoint y: 165, endPoint x: 218, endPoint y: 163, distance: 116.5
